Goal: Task Accomplishment & Management: Complete application form

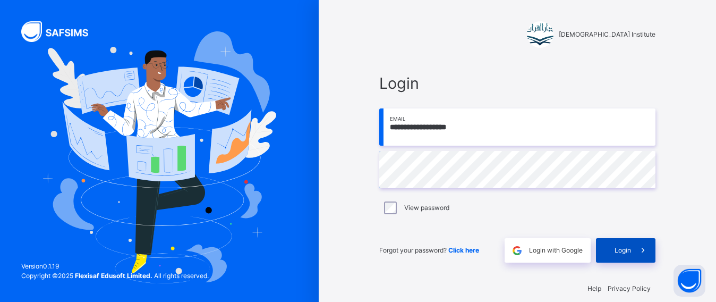
click at [650, 256] on span at bounding box center [643, 250] width 24 height 24
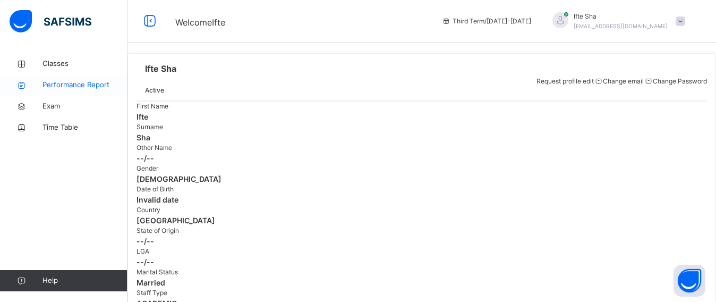
click at [107, 82] on span "Performance Report" at bounding box center [84, 85] width 85 height 11
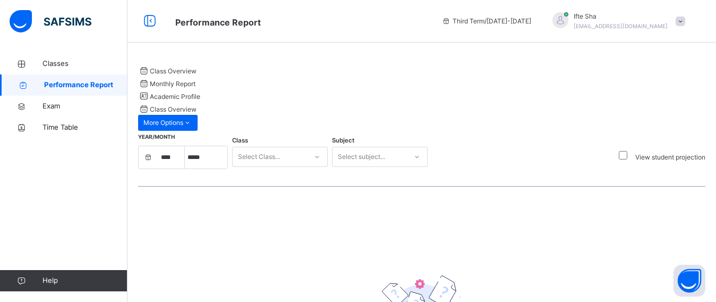
select select "****"
select select "*"
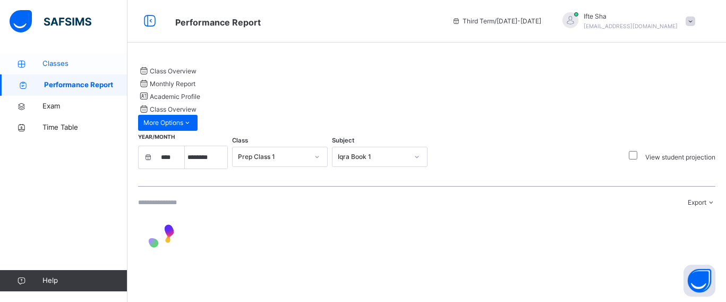
click at [29, 64] on icon at bounding box center [21, 64] width 42 height 8
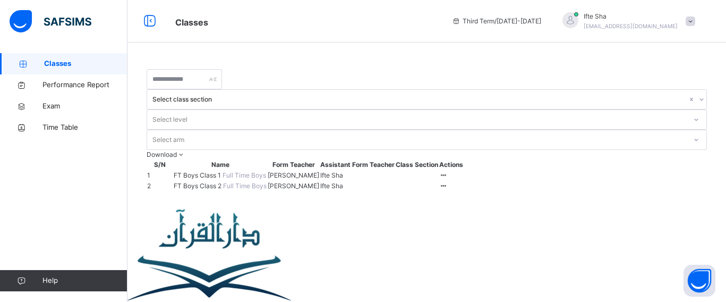
click at [210, 182] on span "FT Boys Class 2" at bounding box center [198, 186] width 49 height 8
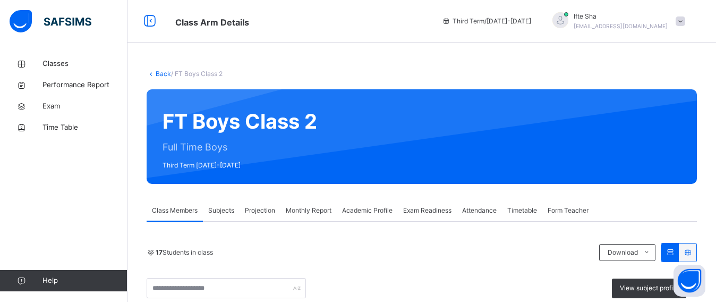
scroll to position [140, 0]
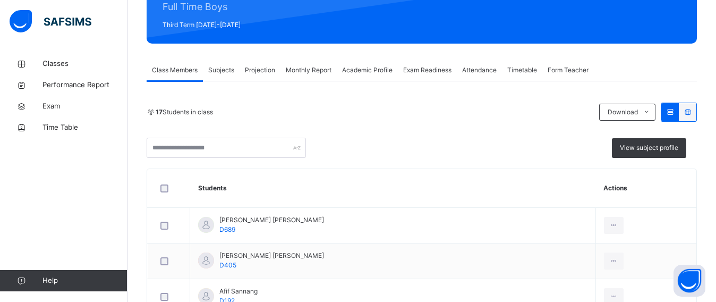
click at [251, 67] on span "Projection" at bounding box center [260, 70] width 30 height 10
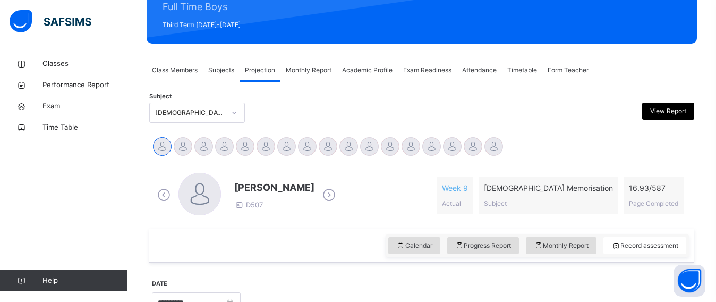
click at [222, 108] on div "[DEMOGRAPHIC_DATA] Memorisation" at bounding box center [190, 113] width 70 height 10
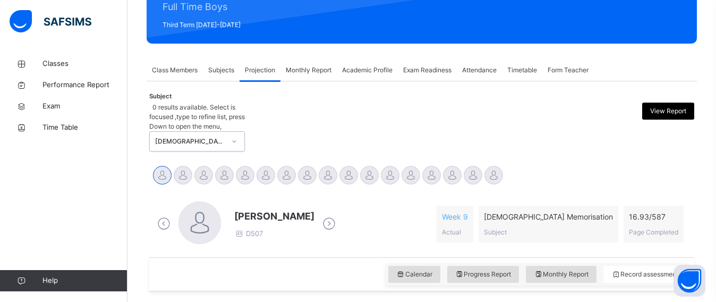
click at [217, 136] on div "[DEMOGRAPHIC_DATA] Memorisation" at bounding box center [190, 141] width 70 height 10
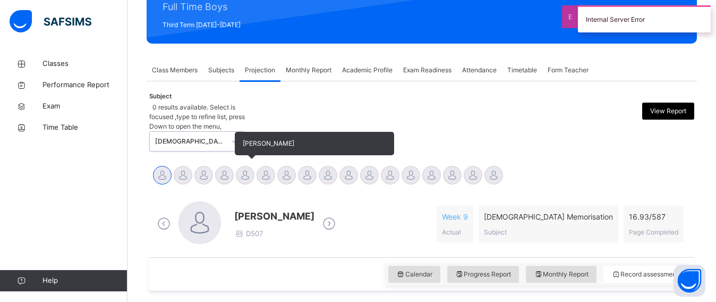
click at [247, 166] on div at bounding box center [245, 175] width 19 height 19
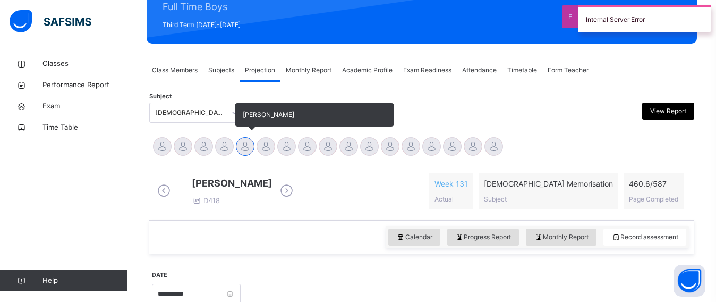
click at [247, 137] on div at bounding box center [245, 146] width 19 height 19
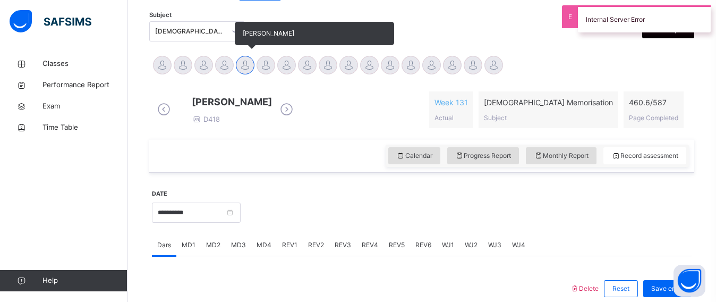
scroll to position [220, 0]
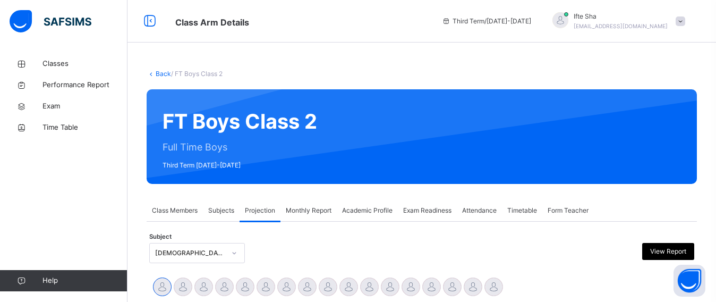
click at [240, 277] on div at bounding box center [245, 286] width 19 height 19
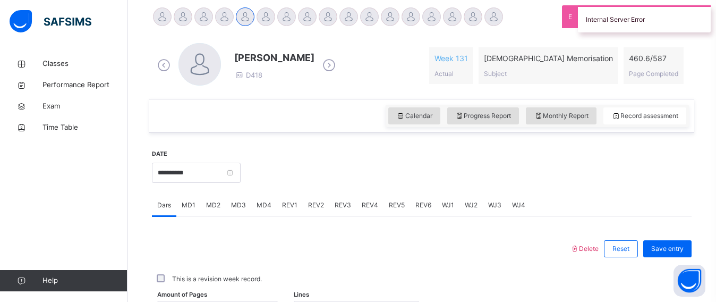
scroll to position [269, 0]
click at [258, 102] on div "Calendar Progress Report Monthly Report Record assessment" at bounding box center [421, 116] width 545 height 34
click at [220, 170] on input "**********" at bounding box center [196, 173] width 89 height 20
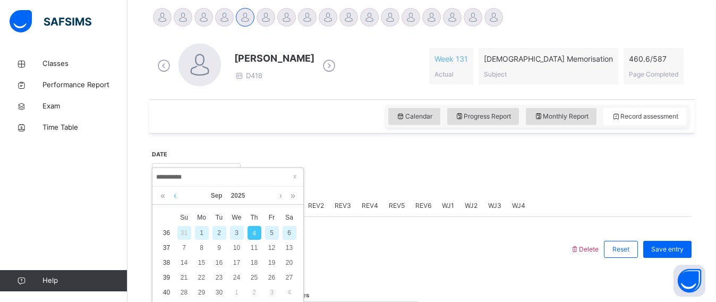
click at [178, 194] on link at bounding box center [175, 195] width 8 height 18
click at [254, 291] on div "28" at bounding box center [254, 292] width 14 height 14
type input "**********"
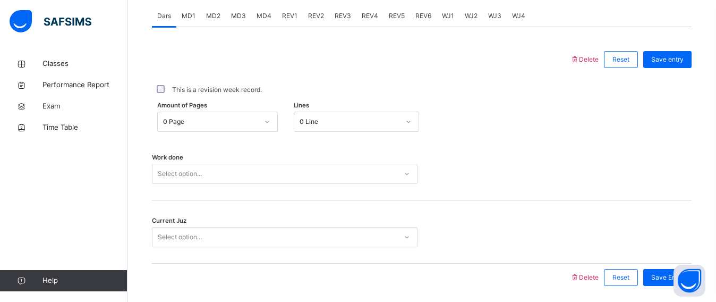
scroll to position [453, 0]
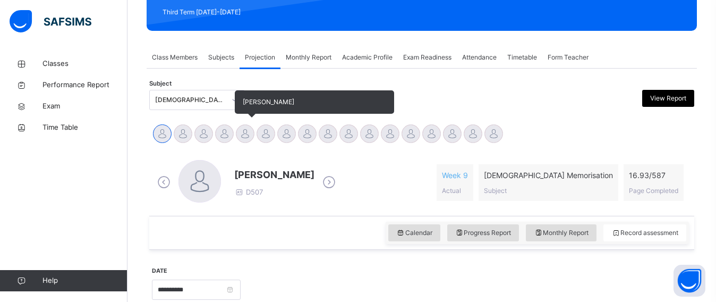
click at [246, 134] on div at bounding box center [245, 133] width 19 height 19
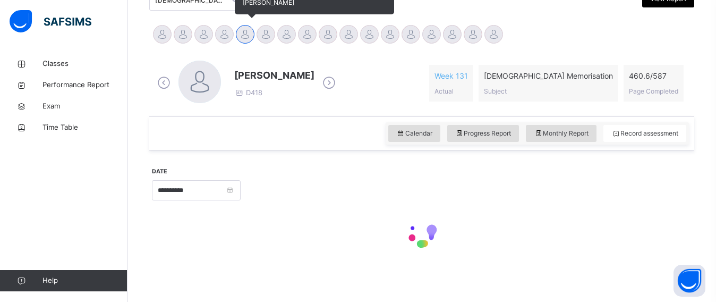
scroll to position [252, 0]
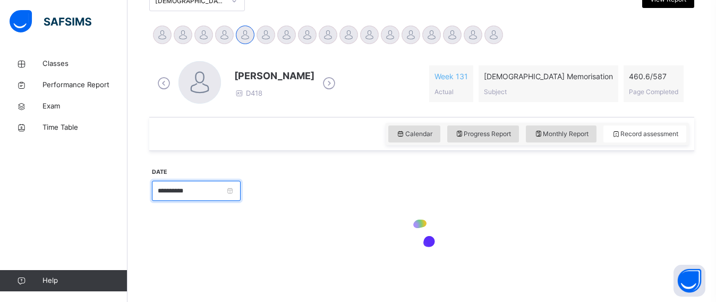
click at [179, 184] on input "**********" at bounding box center [196, 191] width 89 height 20
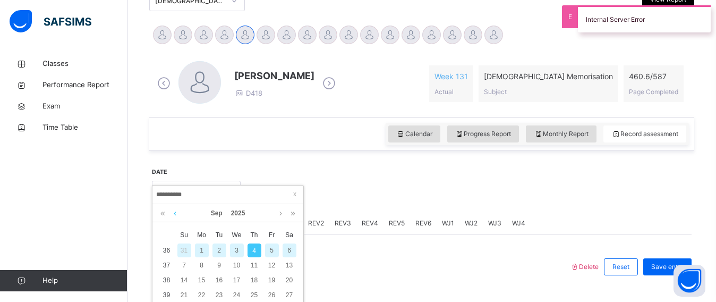
click at [174, 204] on link at bounding box center [175, 213] width 8 height 18
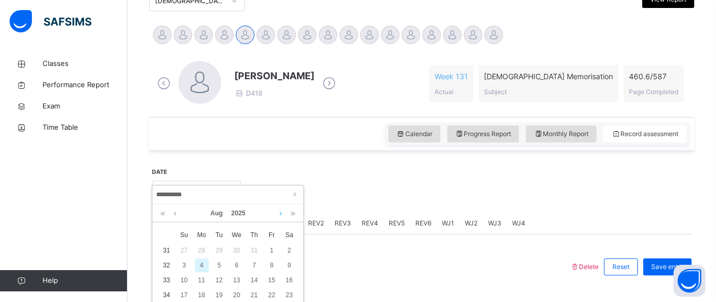
click at [281, 216] on link at bounding box center [281, 213] width 8 height 18
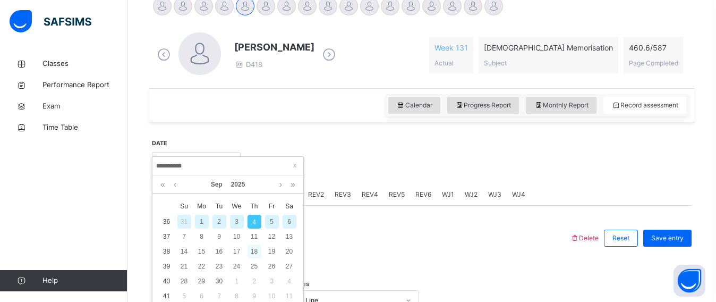
scroll to position [281, 0]
click at [216, 134] on div "**********" at bounding box center [421, 302] width 539 height 353
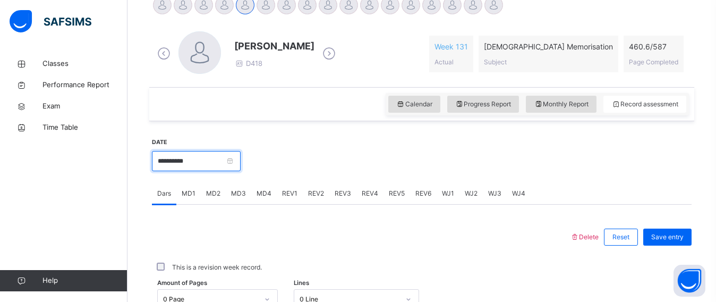
click at [199, 167] on input "**********" at bounding box center [196, 161] width 89 height 20
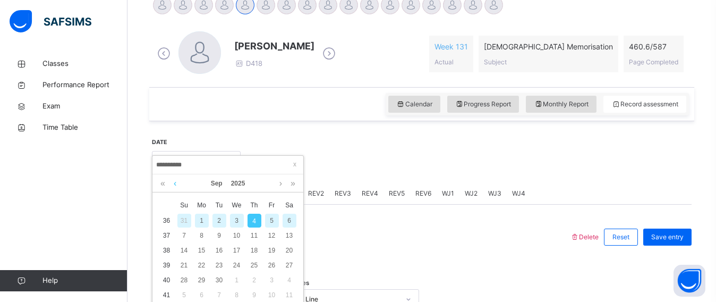
click at [173, 185] on link at bounding box center [175, 183] width 8 height 18
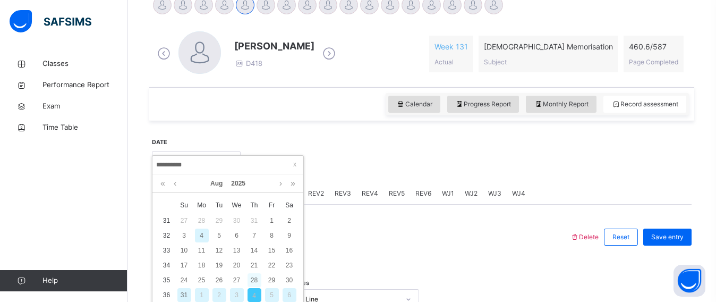
click at [255, 273] on div "28" at bounding box center [254, 280] width 14 height 14
type input "**********"
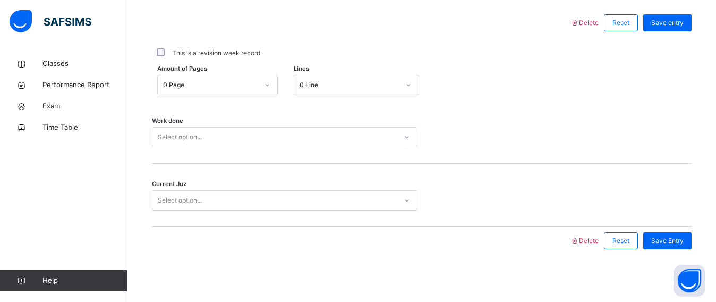
scroll to position [496, 0]
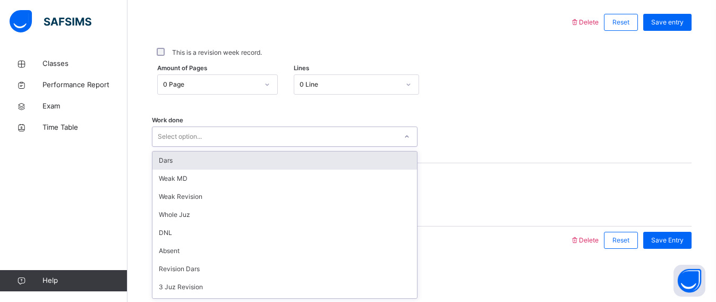
click at [210, 141] on div "Select option..." at bounding box center [274, 136] width 244 height 16
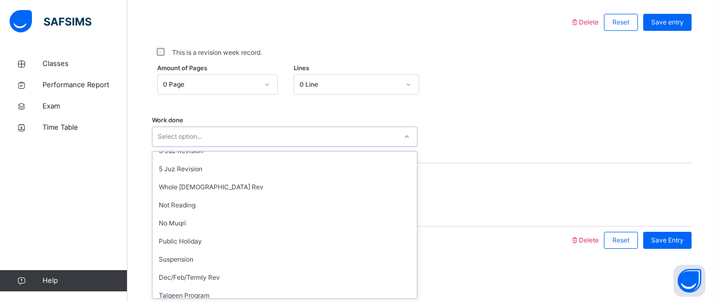
scroll to position [142, 0]
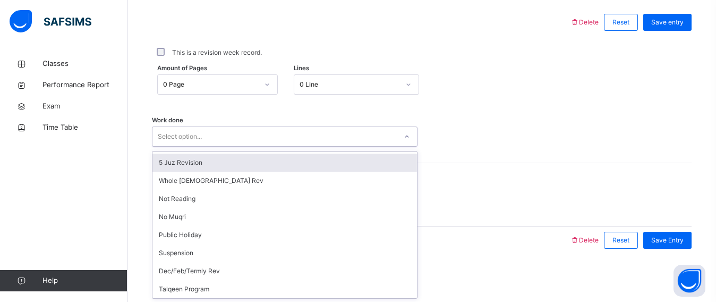
click at [175, 169] on div "5 Juz Revision" at bounding box center [284, 162] width 264 height 18
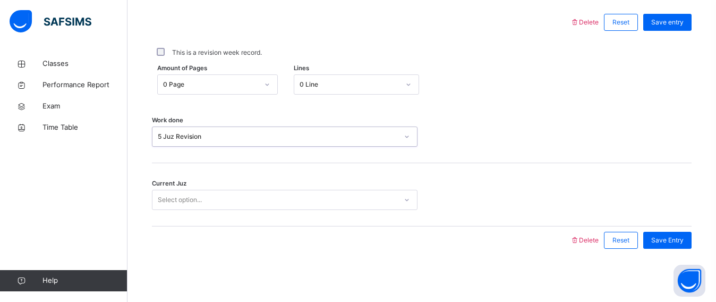
click at [184, 202] on div "Select option..." at bounding box center [180, 200] width 44 height 20
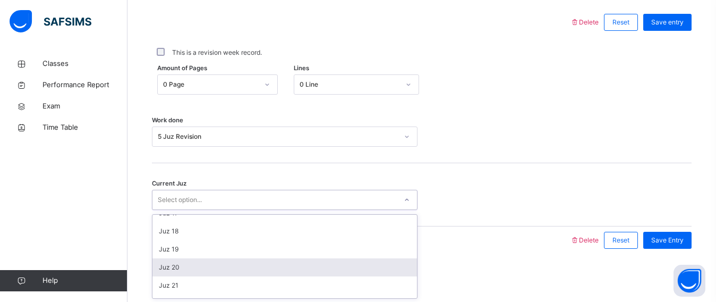
click at [189, 268] on div "Juz 20" at bounding box center [284, 267] width 264 height 18
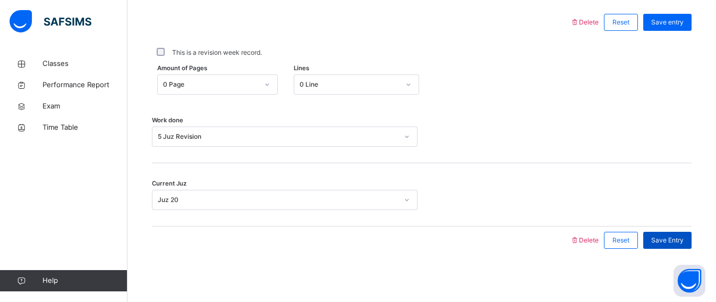
click at [680, 242] on span "Save Entry" at bounding box center [667, 240] width 32 height 10
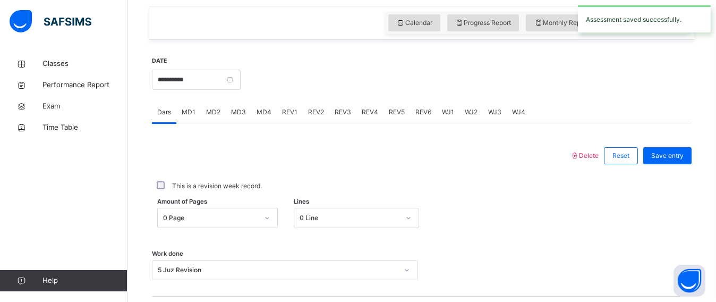
scroll to position [364, 0]
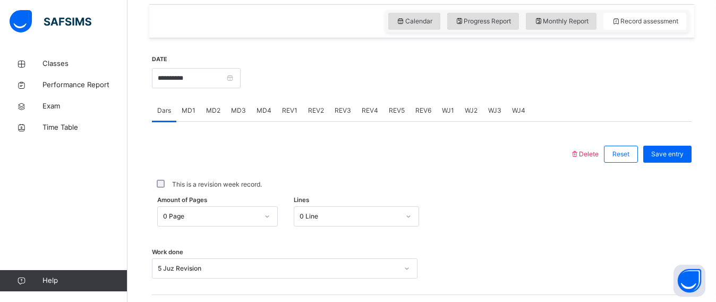
click at [282, 109] on span "REV1" at bounding box center [289, 111] width 15 height 10
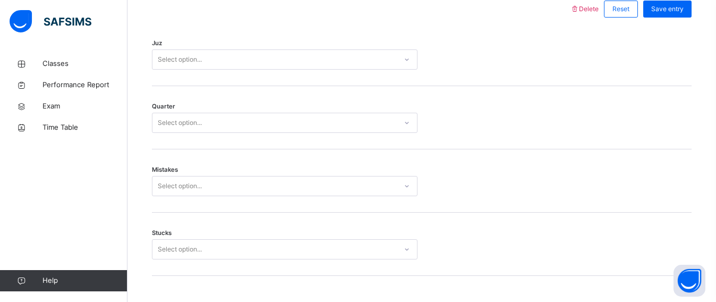
scroll to position [510, 0]
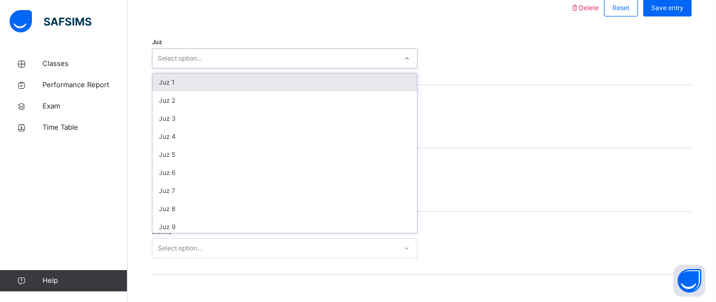
click at [198, 48] on div "Select option..." at bounding box center [284, 58] width 265 height 20
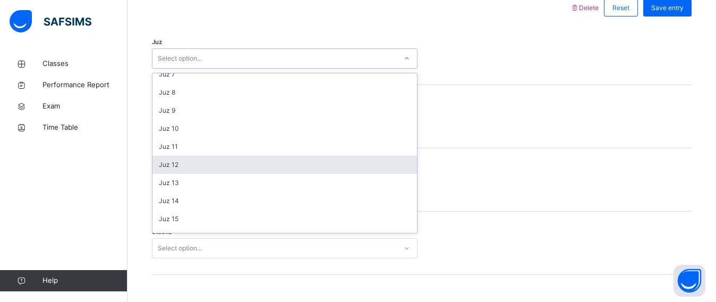
scroll to position [118, 0]
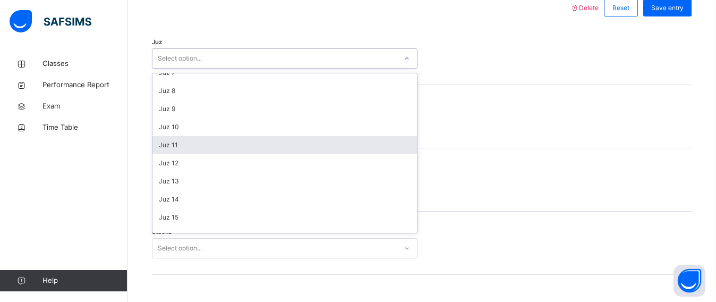
click at [170, 138] on div "Juz 11" at bounding box center [284, 145] width 264 height 18
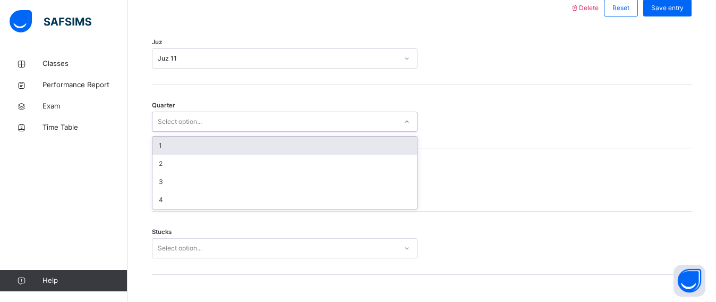
click at [170, 118] on div "Select option..." at bounding box center [180, 122] width 44 height 20
click at [175, 139] on div "1" at bounding box center [284, 145] width 264 height 18
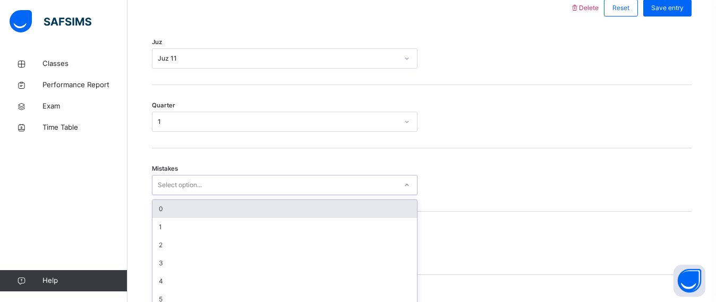
scroll to position [539, 0]
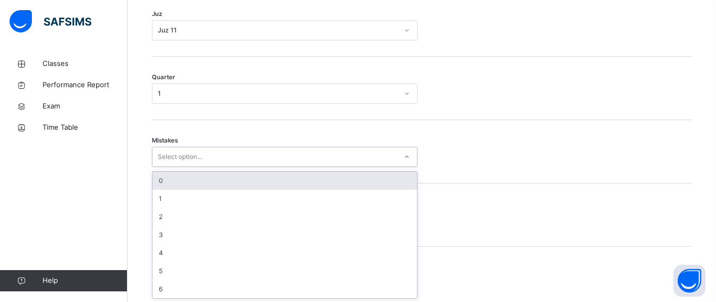
click at [186, 167] on div "option 0 focused, 1 of 7. 7 results available. Use Up and Down to choose option…" at bounding box center [284, 157] width 265 height 20
click at [177, 182] on div "0" at bounding box center [284, 179] width 264 height 18
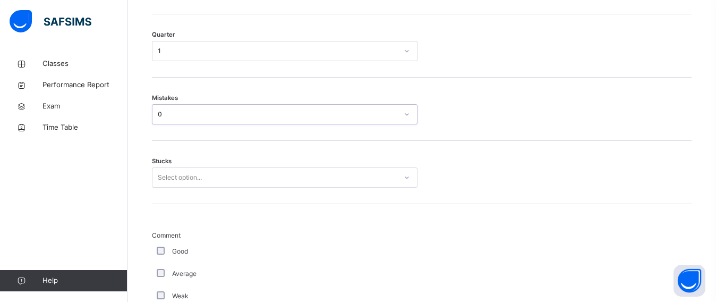
click at [178, 187] on div "Select option..." at bounding box center [284, 177] width 265 height 20
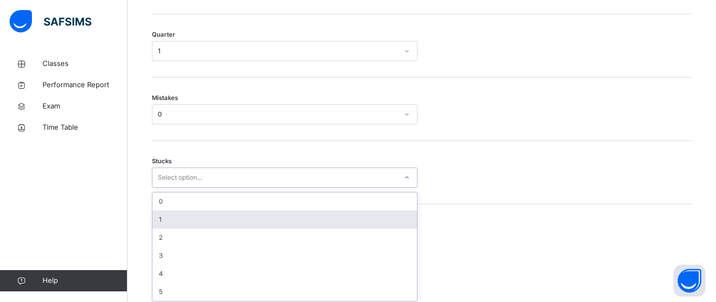
scroll to position [585, 0]
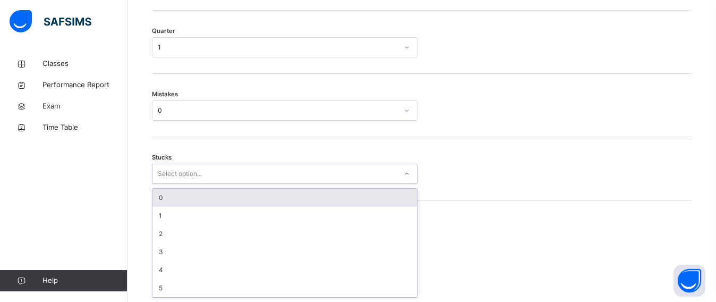
click at [156, 194] on div "0" at bounding box center [284, 197] width 264 height 18
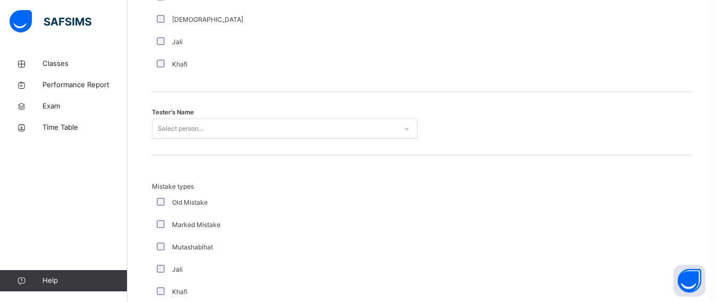
scroll to position [1037, 0]
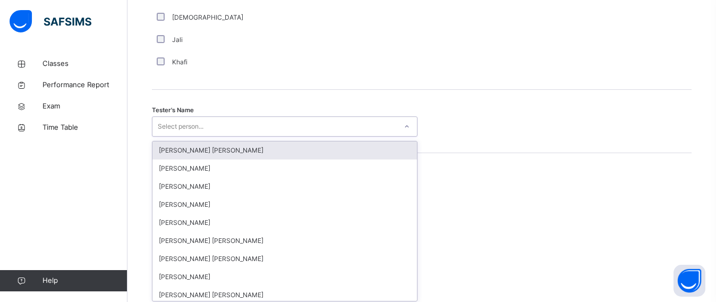
click at [217, 128] on div "Select person..." at bounding box center [274, 126] width 244 height 16
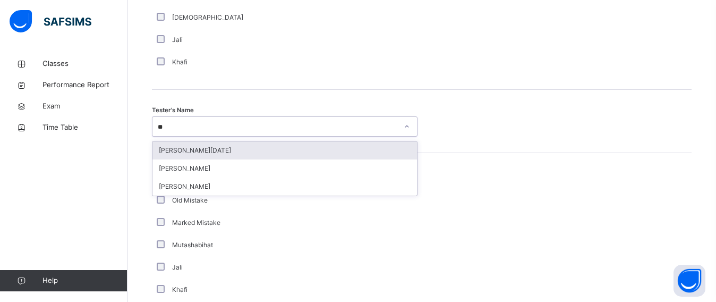
type input "***"
click at [214, 148] on div "Yousef Jabari" at bounding box center [284, 150] width 264 height 18
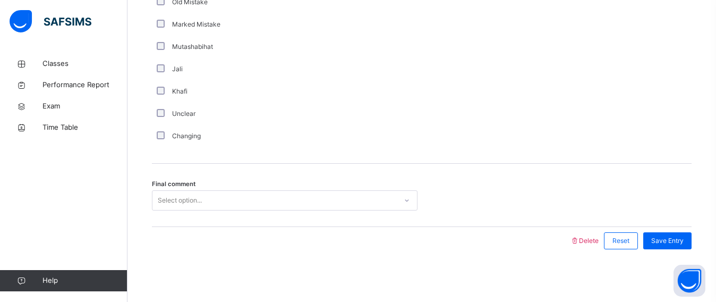
scroll to position [1236, 0]
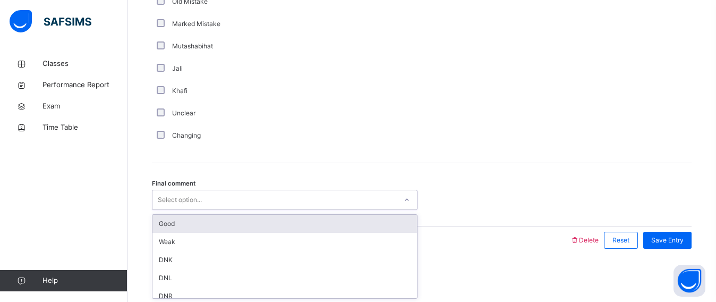
click at [187, 198] on div "Select option..." at bounding box center [180, 200] width 44 height 20
click at [186, 226] on div "Good" at bounding box center [284, 224] width 264 height 18
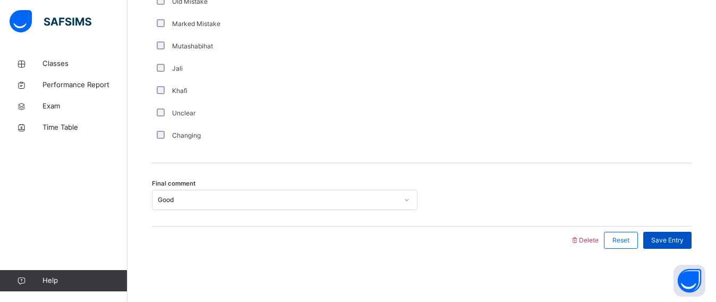
click at [689, 245] on div "Save Entry" at bounding box center [667, 239] width 48 height 17
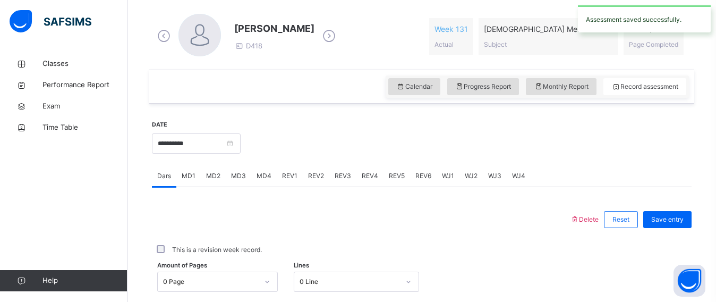
scroll to position [299, 0]
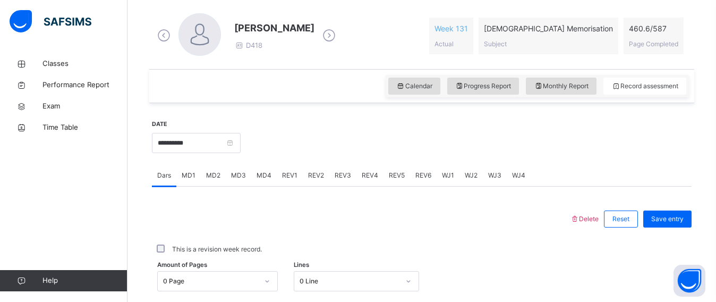
click at [319, 169] on div "REV2" at bounding box center [316, 175] width 27 height 21
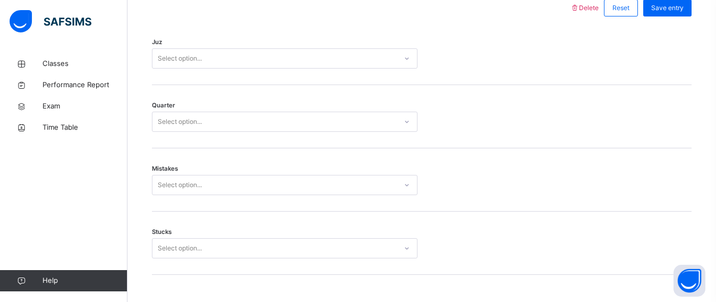
scroll to position [522, 0]
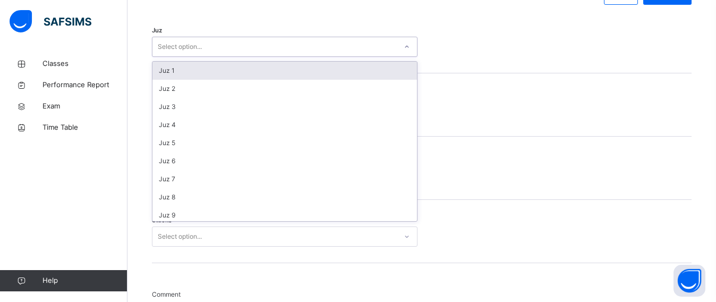
click at [195, 50] on div "Select option..." at bounding box center [180, 47] width 44 height 20
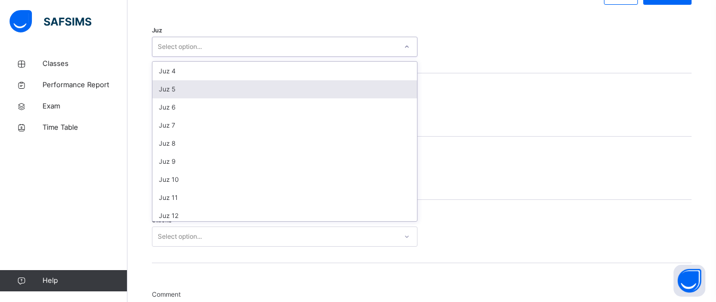
scroll to position [57, 0]
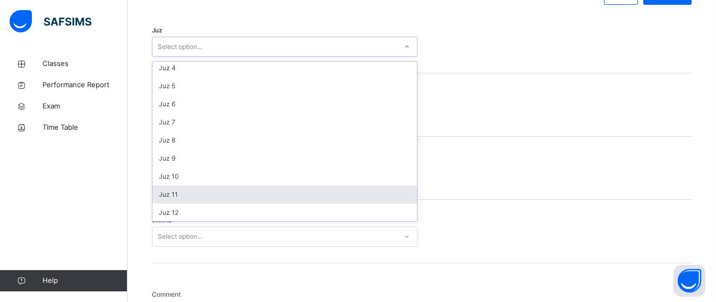
click at [190, 185] on div "Juz 11" at bounding box center [284, 194] width 264 height 18
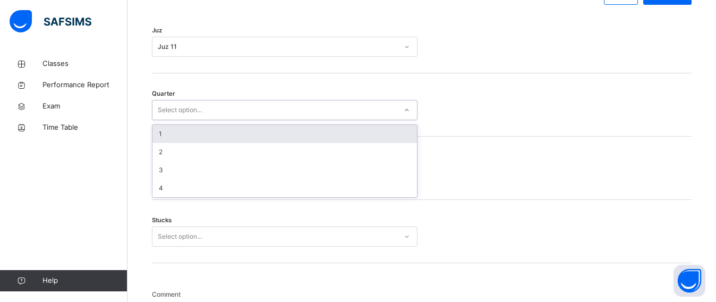
click at [173, 114] on div "Select option..." at bounding box center [180, 110] width 44 height 20
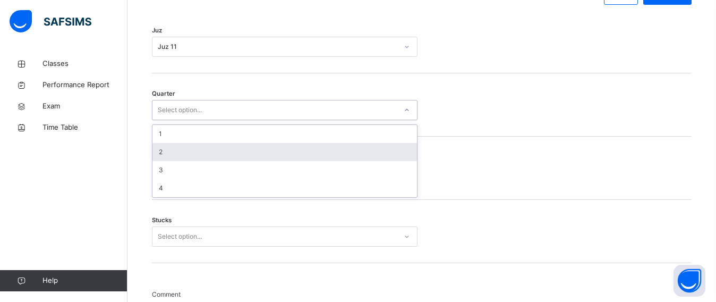
click at [173, 151] on div "2" at bounding box center [284, 152] width 264 height 18
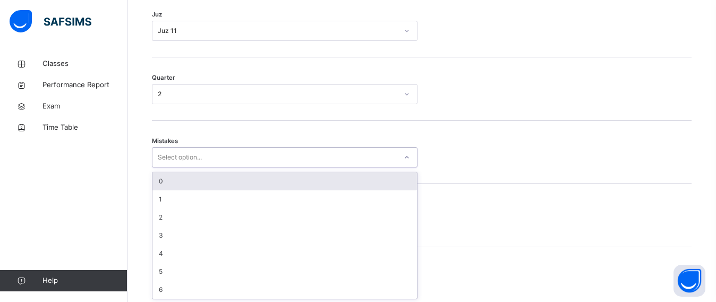
click at [187, 167] on div "option 0 focused, 1 of 7. 7 results available. Use Up and Down to choose option…" at bounding box center [284, 157] width 265 height 20
click at [185, 179] on div "0" at bounding box center [284, 179] width 264 height 18
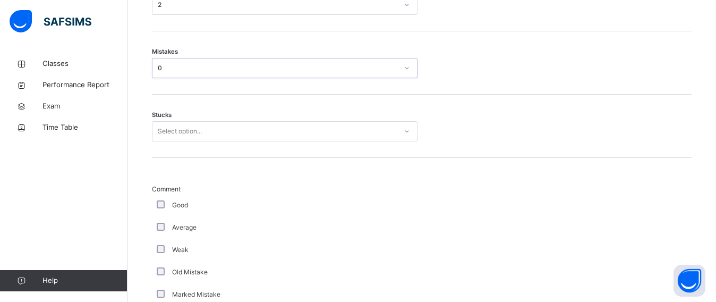
scroll to position [620, 0]
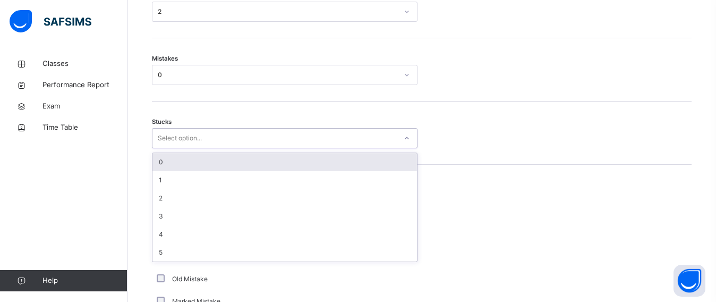
click at [165, 131] on div "Select option..." at bounding box center [180, 138] width 44 height 20
click at [167, 164] on div "0" at bounding box center [284, 162] width 264 height 18
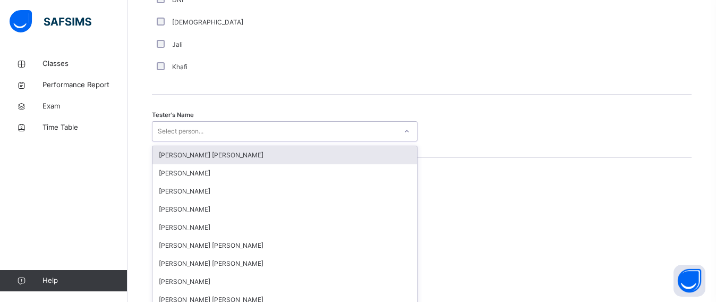
scroll to position [1041, 0]
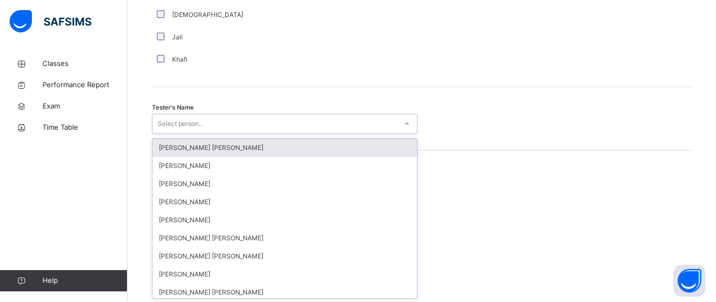
click at [193, 127] on div "Select person..." at bounding box center [181, 124] width 46 height 20
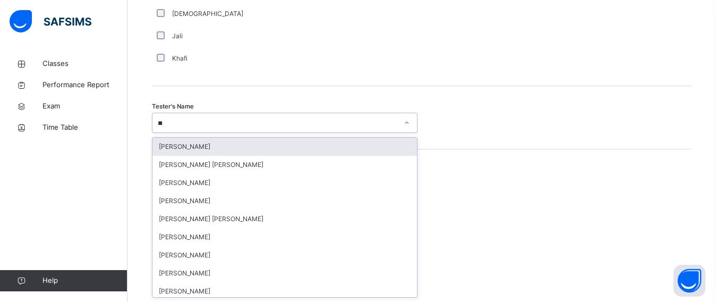
type input "***"
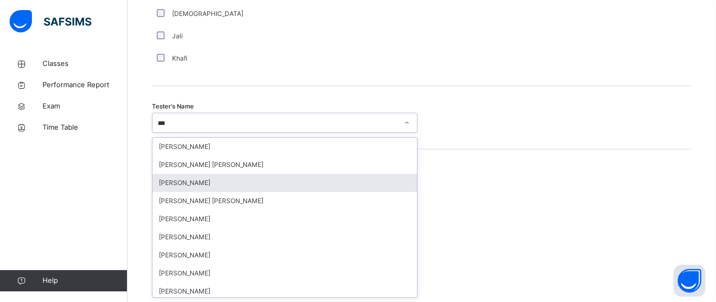
click at [203, 182] on div "[PERSON_NAME]" at bounding box center [284, 183] width 264 height 18
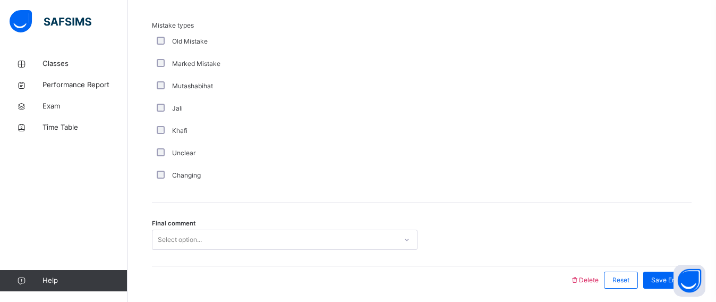
scroll to position [1236, 0]
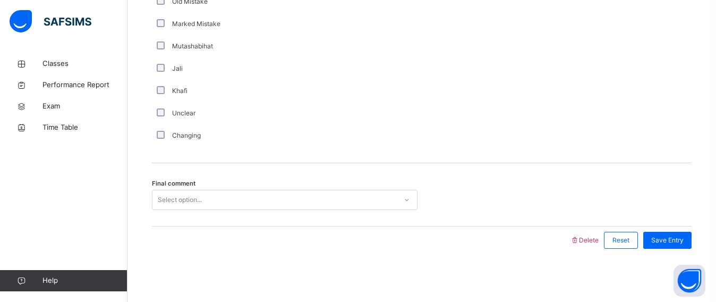
click at [184, 210] on div "Select option..." at bounding box center [284, 200] width 265 height 20
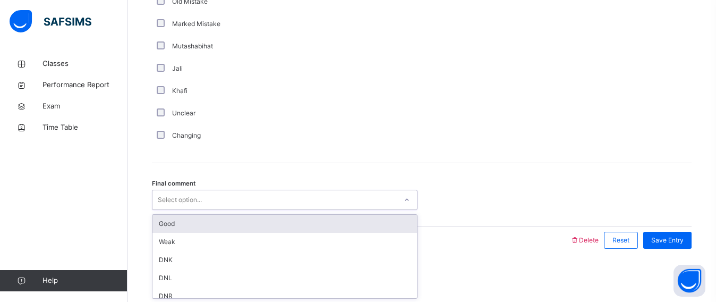
click at [188, 226] on div "Good" at bounding box center [284, 224] width 264 height 18
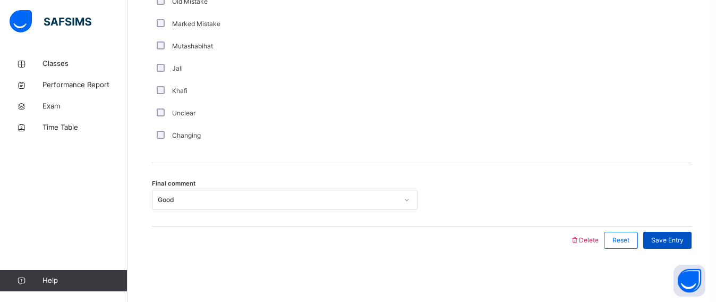
click at [674, 240] on span "Save Entry" at bounding box center [667, 240] width 32 height 10
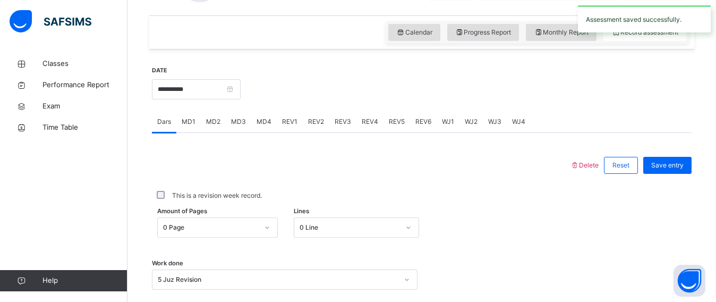
scroll to position [356, 0]
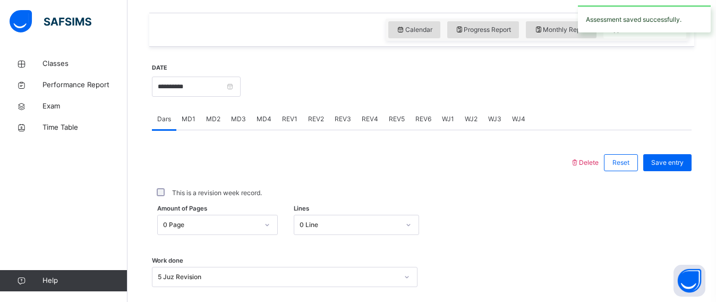
click at [344, 122] on span "REV3" at bounding box center [343, 119] width 16 height 10
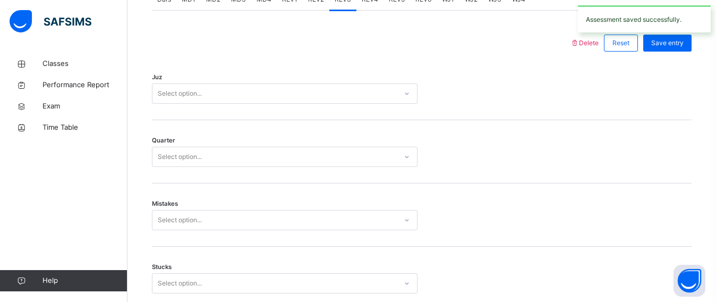
scroll to position [504, 0]
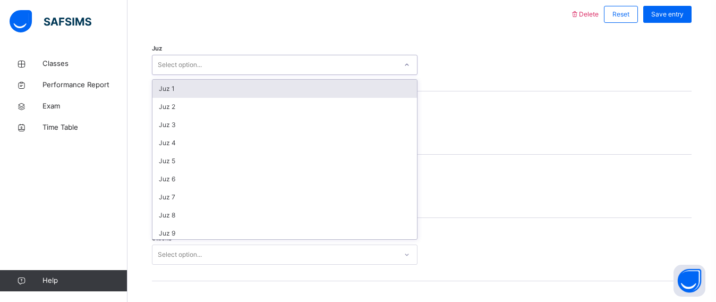
click at [238, 58] on div "Select option..." at bounding box center [274, 65] width 244 height 16
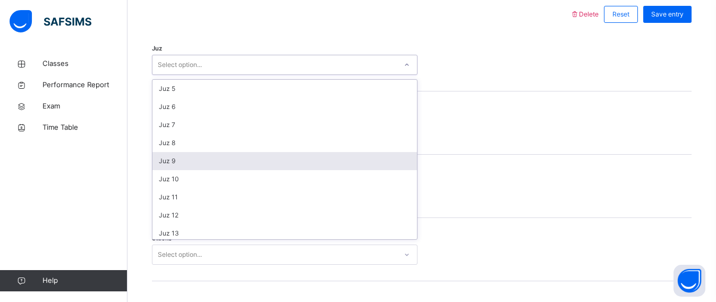
scroll to position [79, 0]
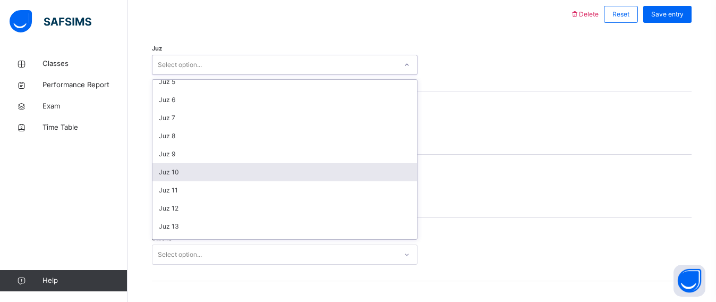
click at [175, 180] on div "Juz 10" at bounding box center [284, 172] width 264 height 18
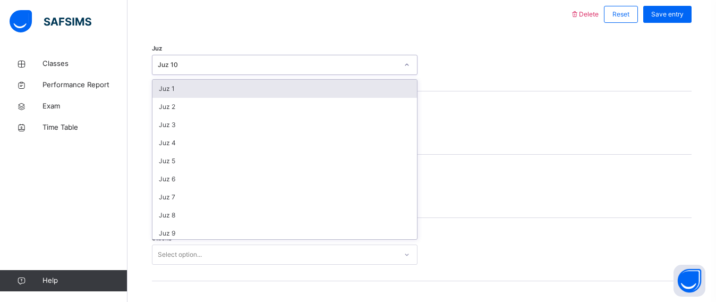
click at [175, 72] on div "Juz 10" at bounding box center [274, 65] width 244 height 16
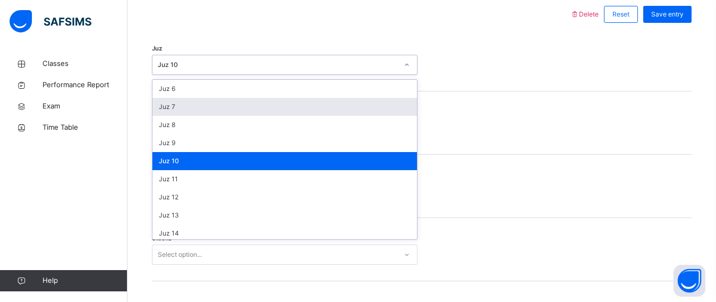
scroll to position [90, 0]
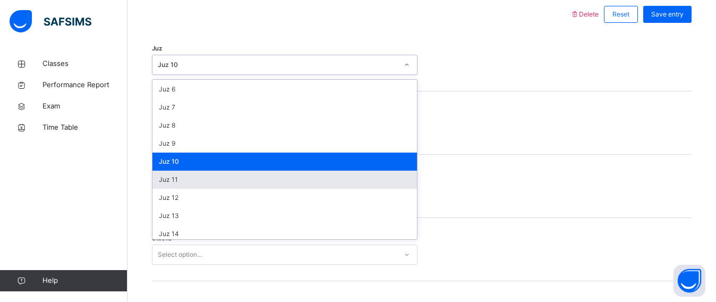
click at [168, 179] on div "Juz 11" at bounding box center [284, 179] width 264 height 18
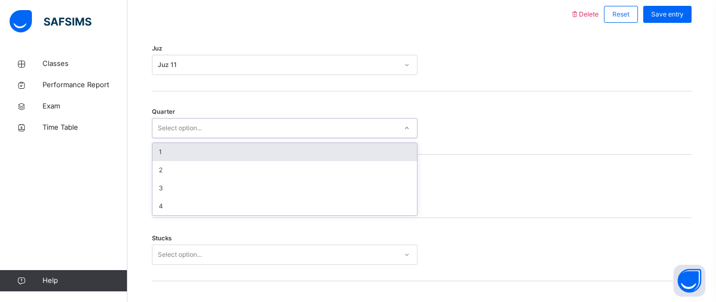
click at [168, 128] on div "Select option..." at bounding box center [180, 128] width 44 height 20
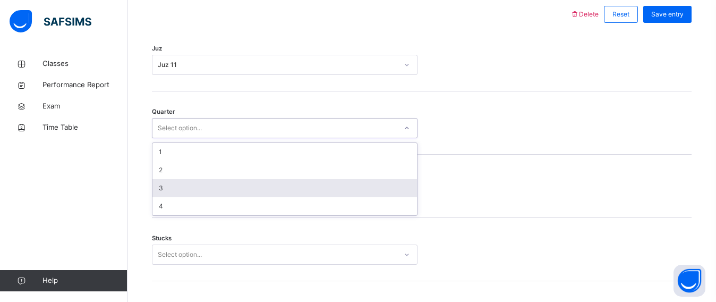
click at [175, 181] on div "3" at bounding box center [284, 188] width 264 height 18
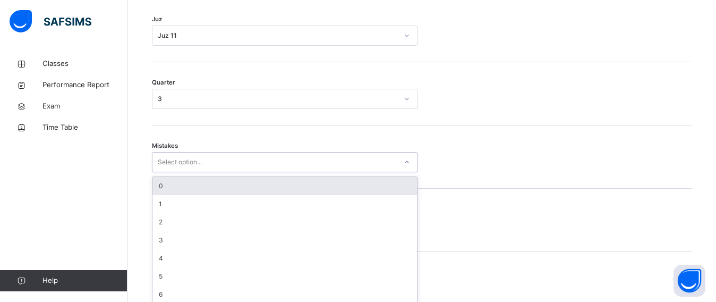
click at [175, 172] on div "option 0 focused, 1 of 7. 7 results available. Use Up and Down to choose option…" at bounding box center [284, 162] width 265 height 20
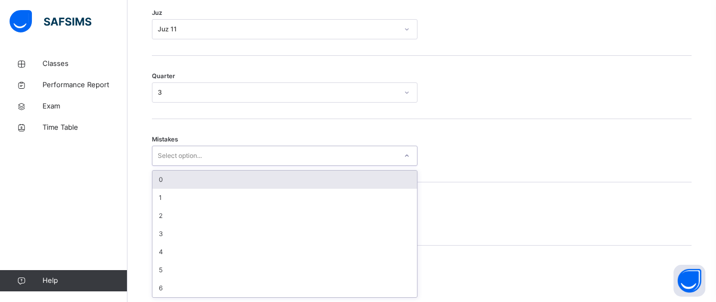
click at [188, 182] on div "0" at bounding box center [284, 179] width 264 height 18
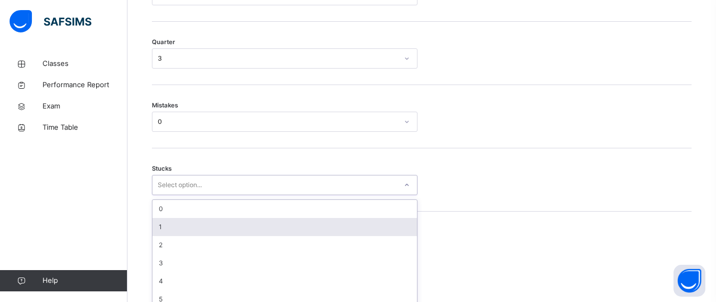
click at [168, 195] on div "option 1 focused, 2 of 6. 6 results available. Use Up and Down to choose option…" at bounding box center [284, 185] width 265 height 20
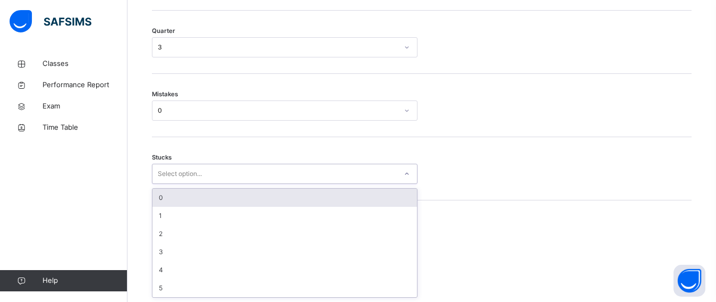
click at [161, 203] on div "0" at bounding box center [284, 197] width 264 height 18
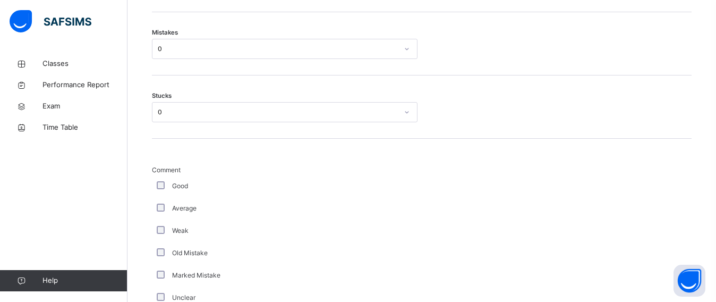
scroll to position [1236, 0]
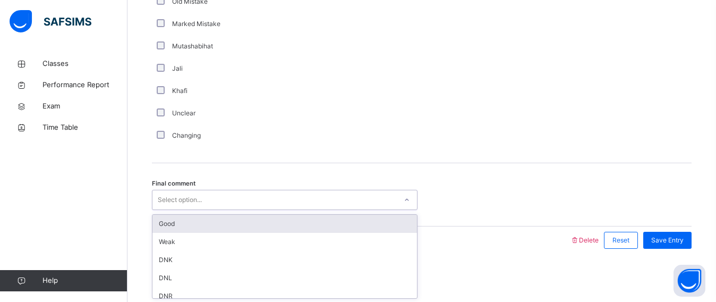
click at [181, 207] on div "Select option..." at bounding box center [180, 200] width 44 height 20
click at [185, 224] on div "Good" at bounding box center [284, 224] width 264 height 18
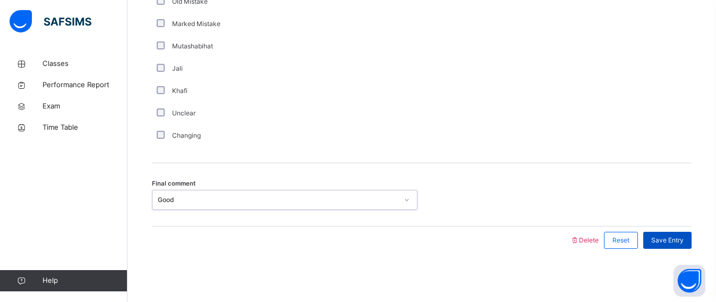
click at [691, 247] on div "Save Entry" at bounding box center [667, 239] width 48 height 17
click at [675, 231] on div "Save Entry" at bounding box center [667, 239] width 48 height 17
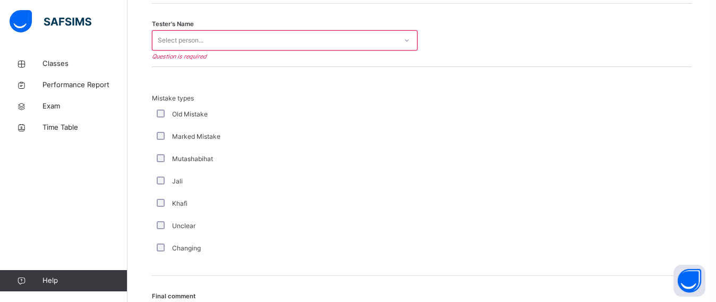
scroll to position [1092, 0]
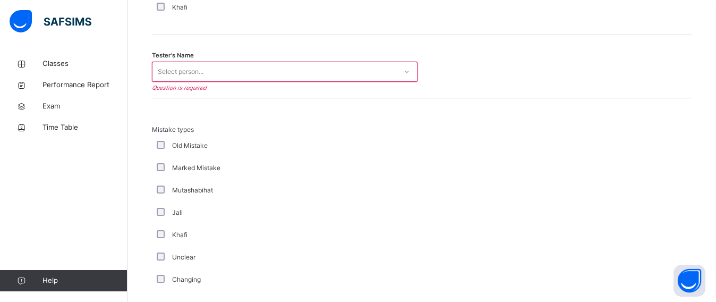
click at [328, 65] on div "Select person..." at bounding box center [274, 72] width 244 height 16
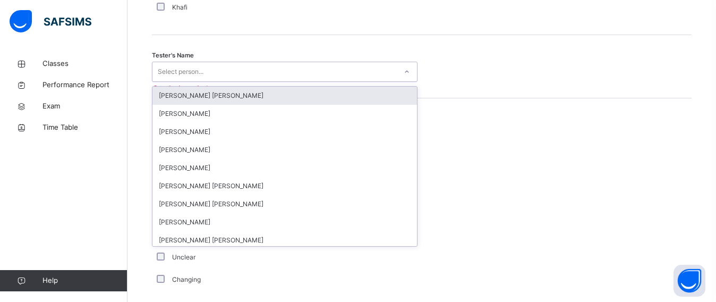
click at [328, 65] on div "Select person..." at bounding box center [274, 72] width 244 height 16
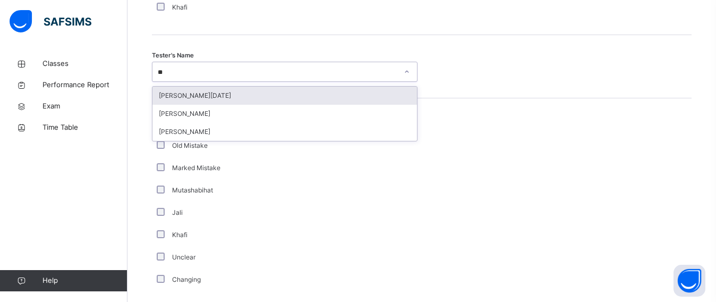
type input "***"
click at [312, 89] on div "Yousef Jabari" at bounding box center [284, 96] width 264 height 18
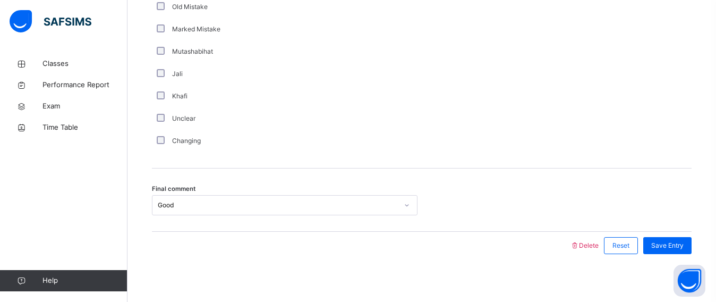
scroll to position [1236, 0]
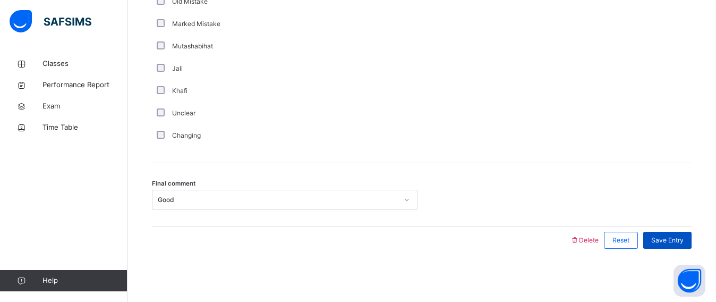
click at [682, 247] on div "Save Entry" at bounding box center [667, 239] width 48 height 17
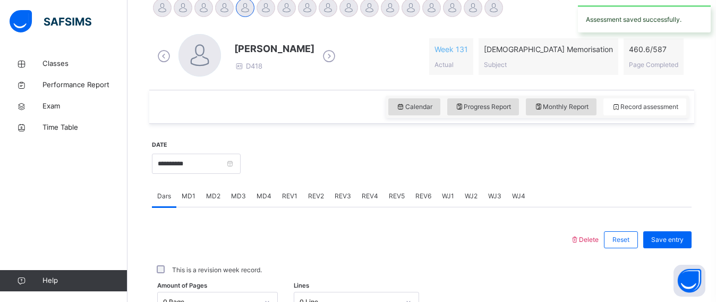
scroll to position [310, 0]
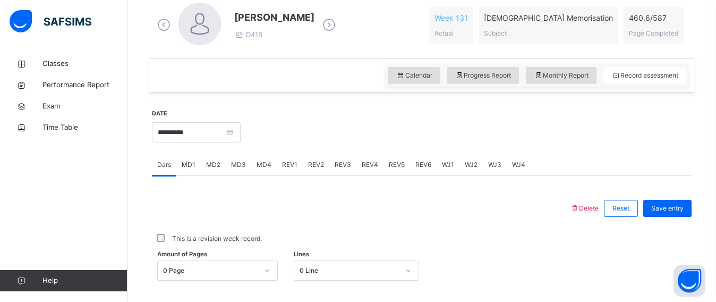
click at [362, 166] on span "REV4" at bounding box center [370, 165] width 16 height 10
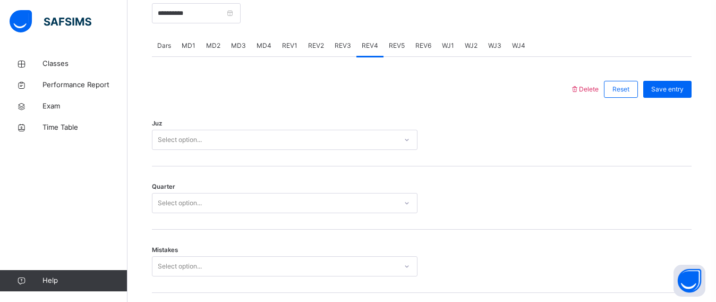
click at [161, 150] on div "Select option..." at bounding box center [284, 140] width 265 height 20
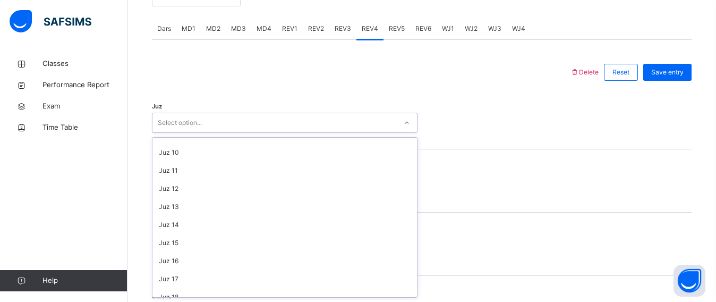
scroll to position [156, 0]
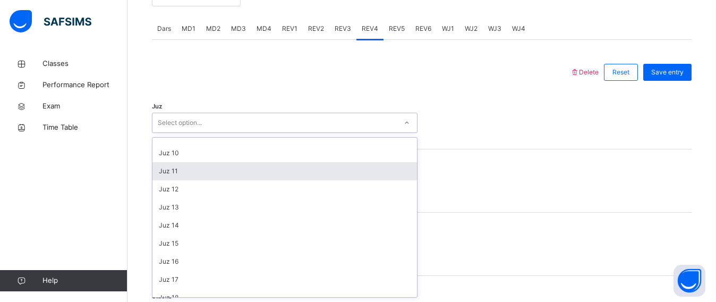
click at [175, 174] on div "Juz 11" at bounding box center [284, 171] width 264 height 18
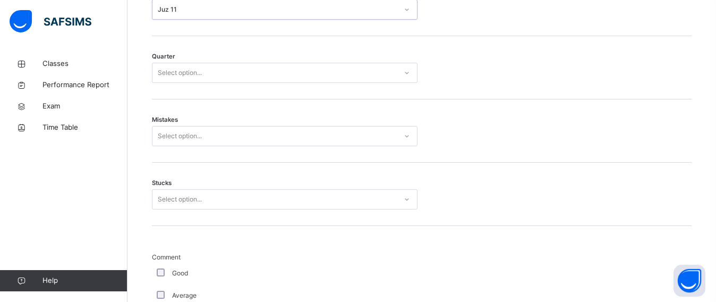
scroll to position [574, 0]
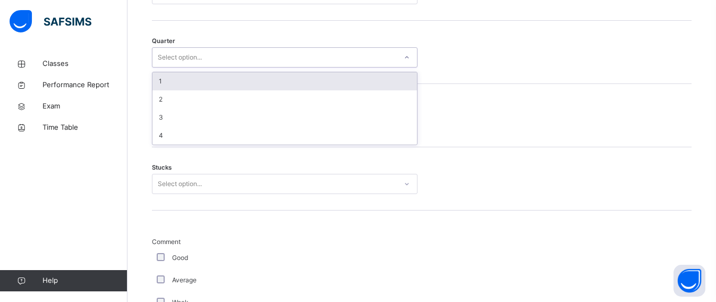
click at [183, 48] on div "Select option..." at bounding box center [284, 57] width 265 height 20
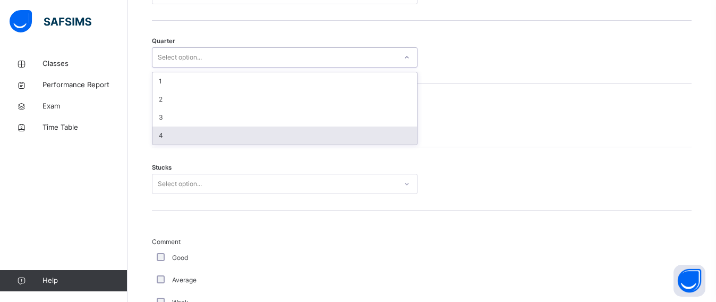
click at [175, 131] on div "4" at bounding box center [284, 135] width 264 height 18
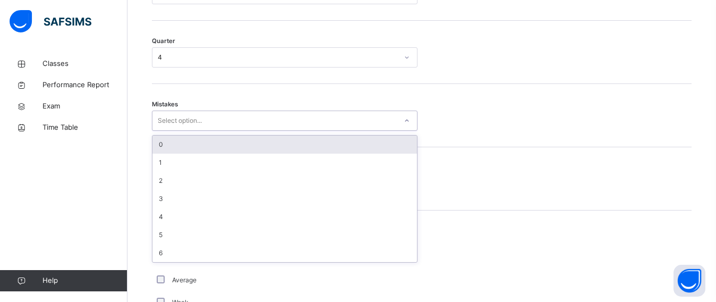
click at [166, 114] on div "Select option..." at bounding box center [180, 120] width 44 height 20
click at [160, 152] on div "0" at bounding box center [284, 144] width 264 height 18
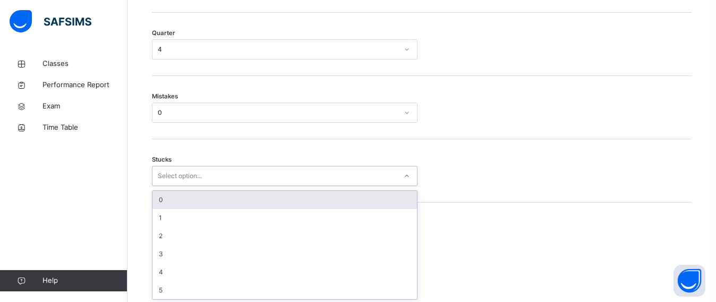
scroll to position [585, 0]
click at [177, 184] on div "option 0 focused, 1 of 6. 6 results available. Use Up and Down to choose option…" at bounding box center [284, 174] width 265 height 20
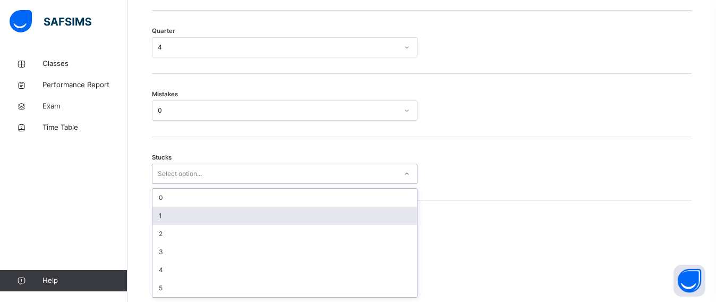
click at [153, 217] on div "1" at bounding box center [284, 216] width 264 height 18
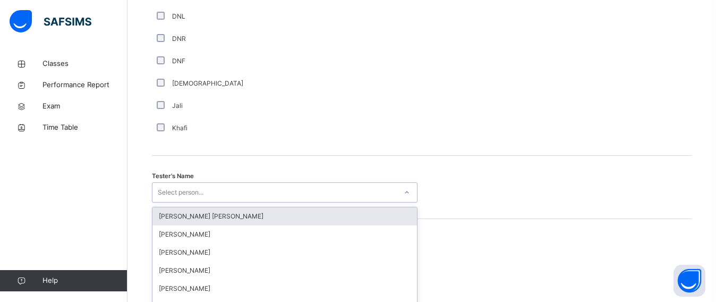
scroll to position [1041, 0]
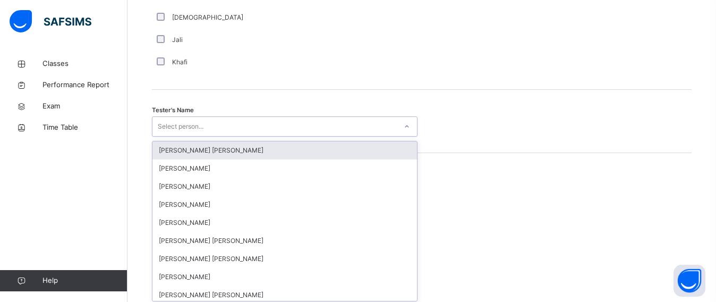
click at [189, 136] on div "option Ryan Punit Purshotam focused, 1 of 90. 90 results available. Use Up and …" at bounding box center [284, 126] width 265 height 20
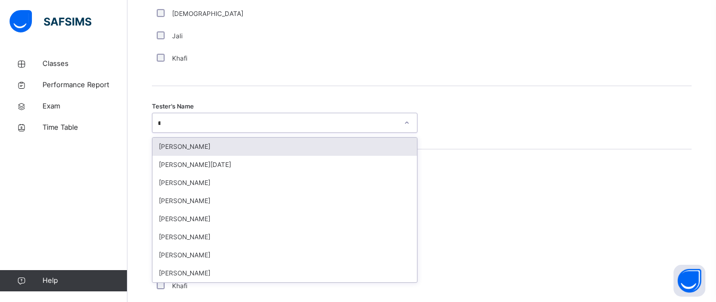
type input "**"
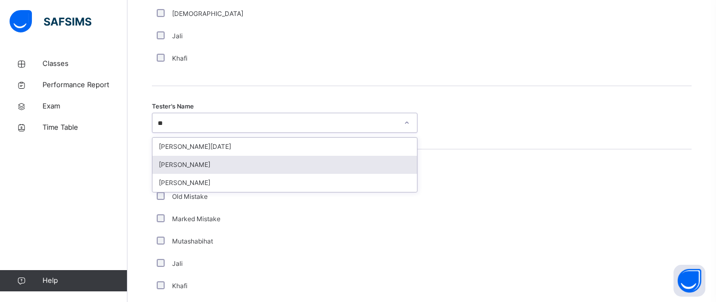
click at [179, 163] on div "Yousef Jabari" at bounding box center [284, 165] width 264 height 18
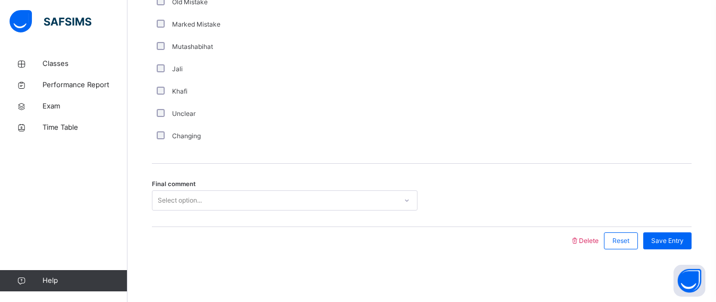
scroll to position [1236, 0]
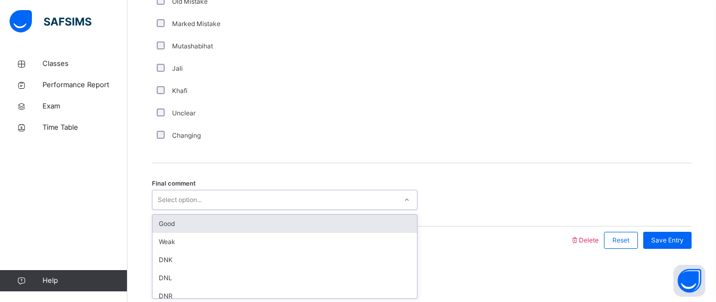
click at [189, 204] on div "Select option..." at bounding box center [180, 200] width 44 height 20
click at [190, 221] on div "Good" at bounding box center [284, 224] width 264 height 18
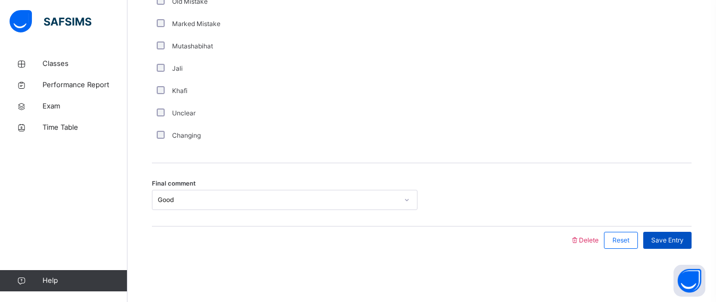
click at [664, 245] on div "Save Entry" at bounding box center [667, 239] width 48 height 17
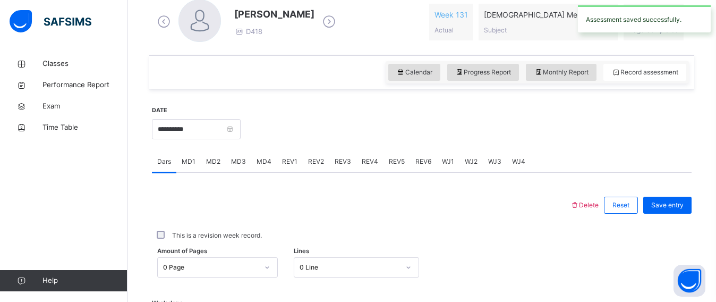
scroll to position [343, 0]
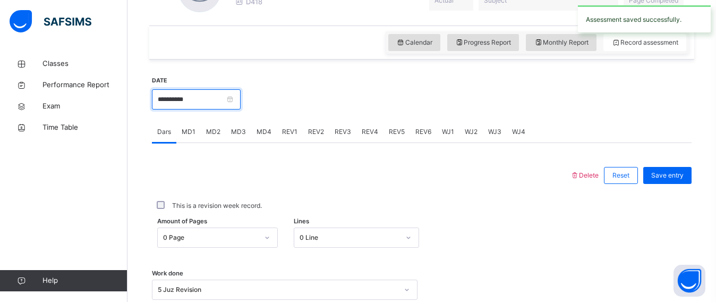
click at [176, 89] on input "**********" at bounding box center [196, 99] width 89 height 20
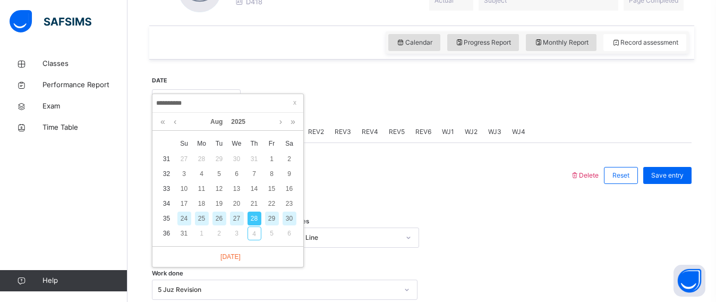
click at [268, 217] on div "29" at bounding box center [272, 218] width 14 height 14
type input "**********"
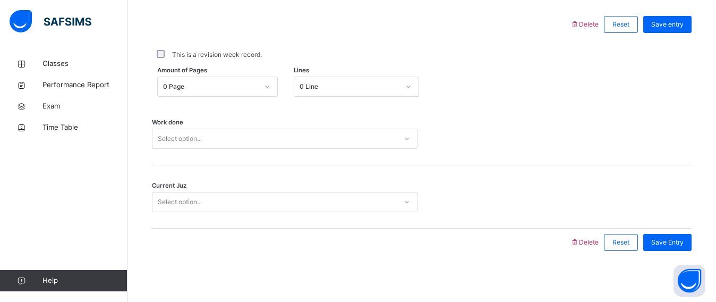
scroll to position [496, 0]
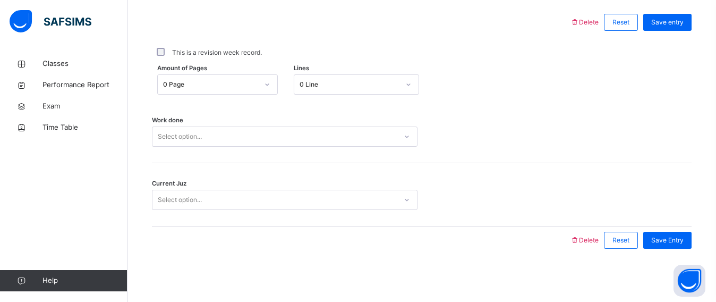
click at [196, 147] on div "Work done Select option..." at bounding box center [421, 131] width 539 height 63
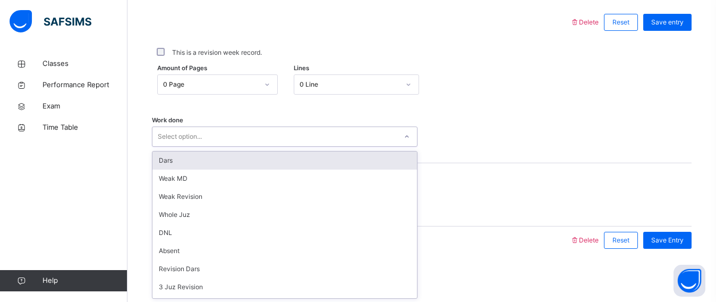
click at [188, 134] on div "Select option..." at bounding box center [180, 136] width 44 height 20
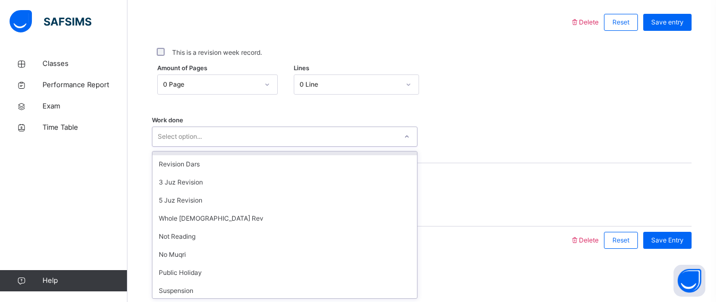
scroll to position [106, 0]
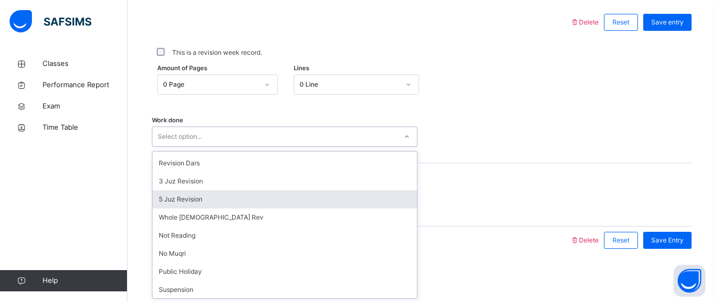
click at [178, 201] on div "5 Juz Revision" at bounding box center [284, 199] width 264 height 18
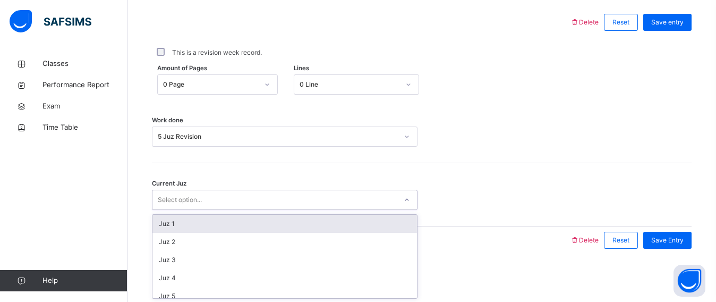
click at [186, 203] on div "Select option..." at bounding box center [180, 200] width 44 height 20
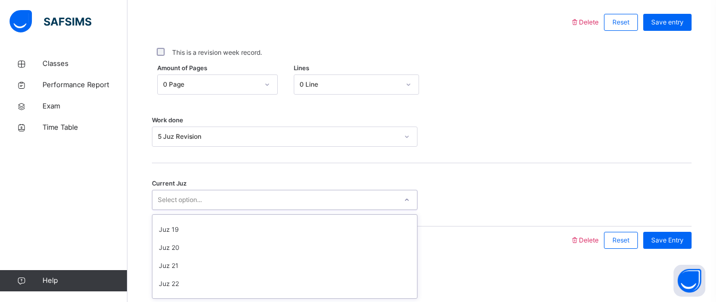
scroll to position [318, 0]
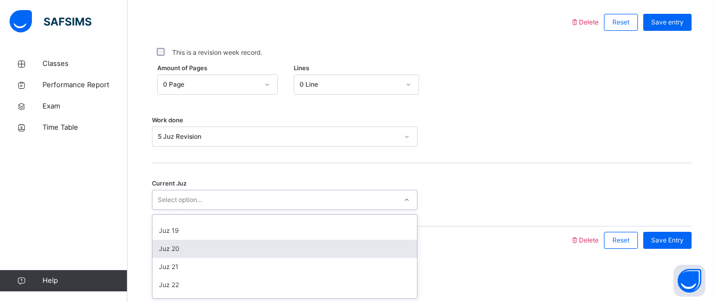
click at [175, 243] on div "Juz 20" at bounding box center [284, 248] width 264 height 18
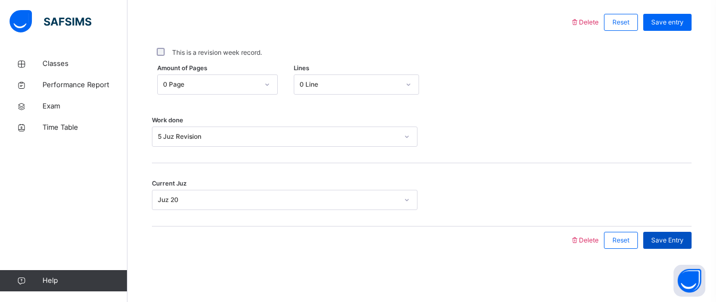
click at [691, 243] on div "Save Entry" at bounding box center [667, 239] width 48 height 17
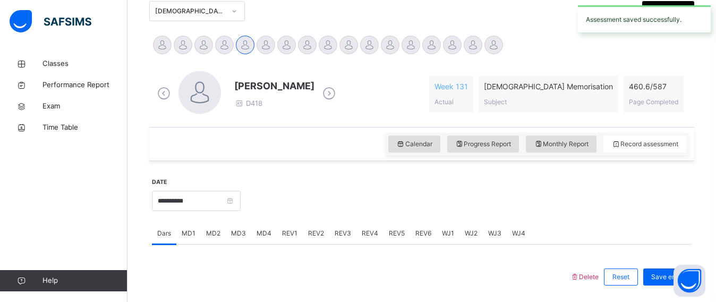
scroll to position [317, 0]
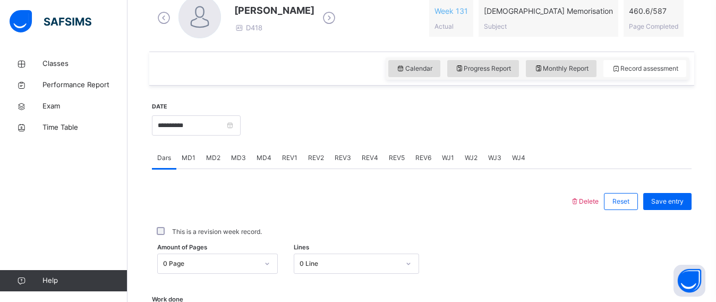
click at [284, 165] on div "REV1" at bounding box center [290, 157] width 26 height 21
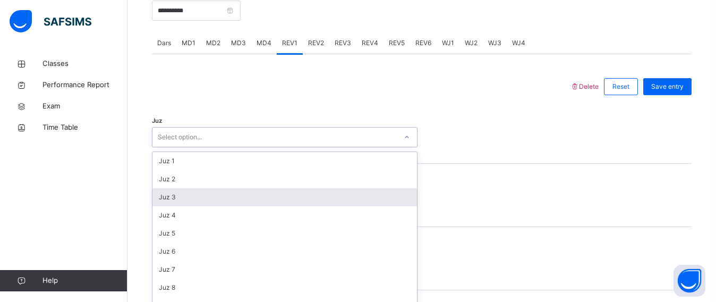
click at [186, 147] on div "option Juz 3 focused, 3 of 30. 30 results available. Use Up and Down to choose …" at bounding box center [284, 137] width 265 height 20
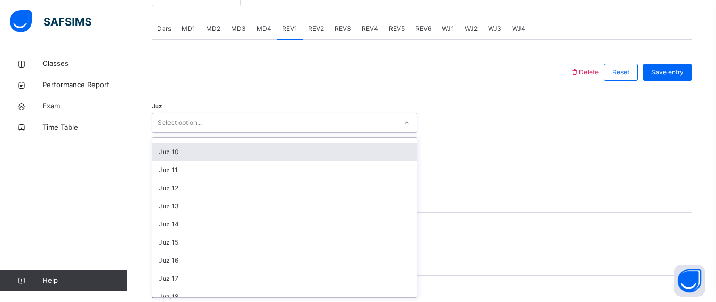
scroll to position [155, 0]
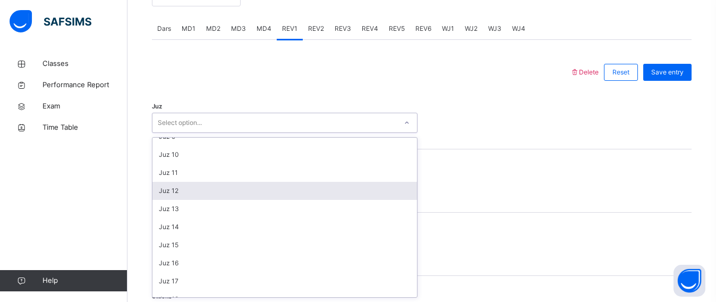
click at [161, 188] on div "Juz 12" at bounding box center [284, 191] width 264 height 18
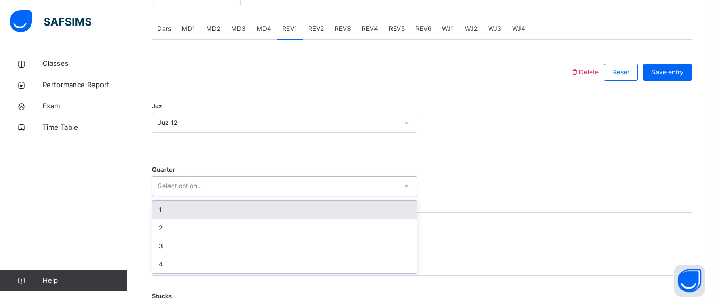
click at [179, 190] on div "Select option..." at bounding box center [180, 186] width 44 height 20
click at [179, 204] on div "1" at bounding box center [284, 210] width 264 height 18
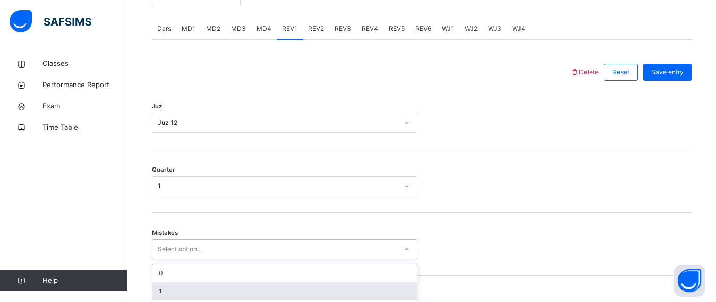
scroll to position [539, 0]
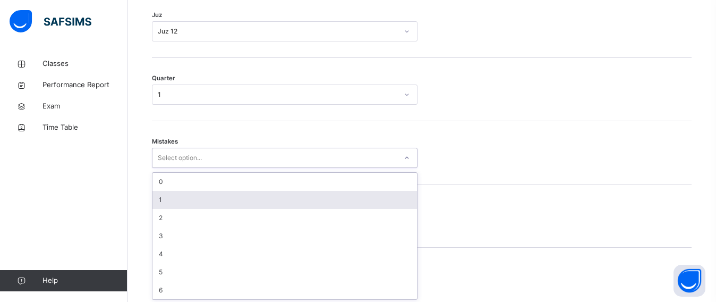
click at [192, 168] on div "option 1 focused, 2 of 7. 7 results available. Use Up and Down to choose option…" at bounding box center [284, 158] width 265 height 20
click at [174, 190] on div "1" at bounding box center [284, 197] width 264 height 18
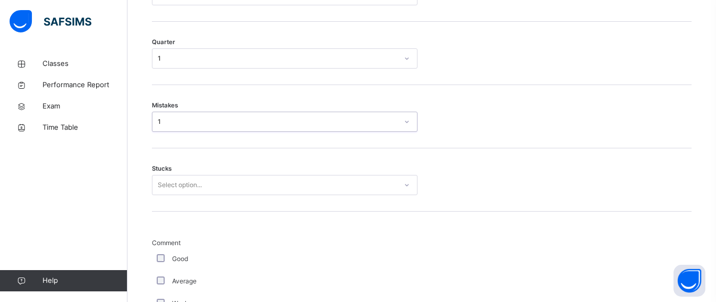
click at [161, 195] on div "Select option..." at bounding box center [284, 185] width 265 height 20
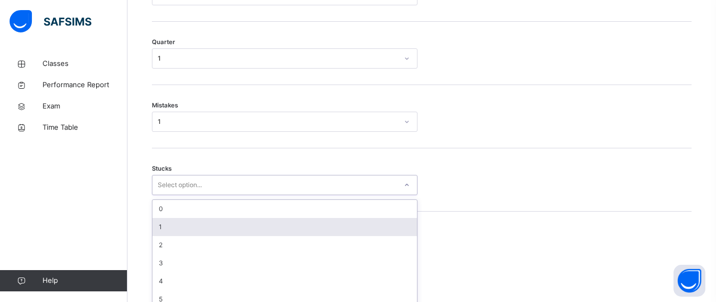
scroll to position [585, 0]
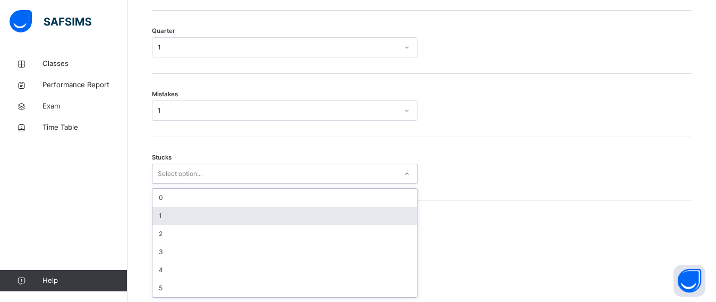
click at [164, 209] on div "1" at bounding box center [284, 216] width 264 height 18
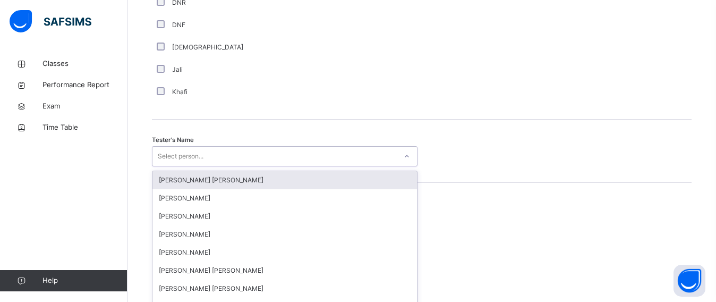
scroll to position [1041, 0]
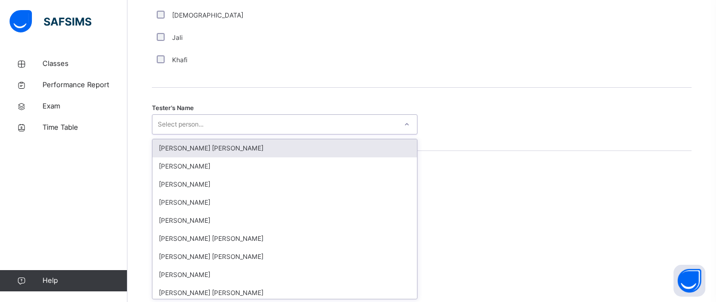
click at [166, 134] on div "option Ryan Punit Purshotam focused, 1 of 90. 90 results available. Use Up and …" at bounding box center [284, 124] width 265 height 20
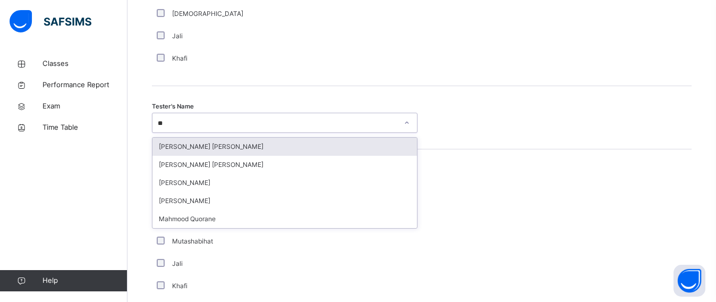
type input "***"
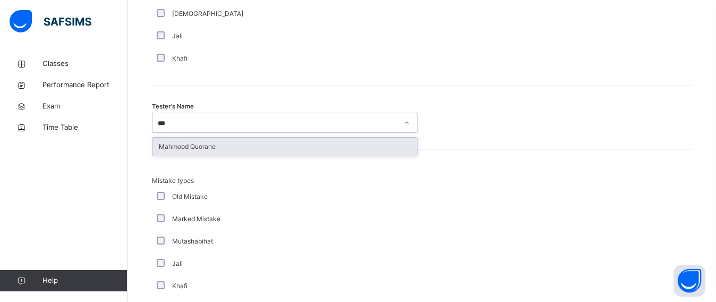
click at [167, 150] on div "Mahmood Quorane" at bounding box center [284, 147] width 264 height 18
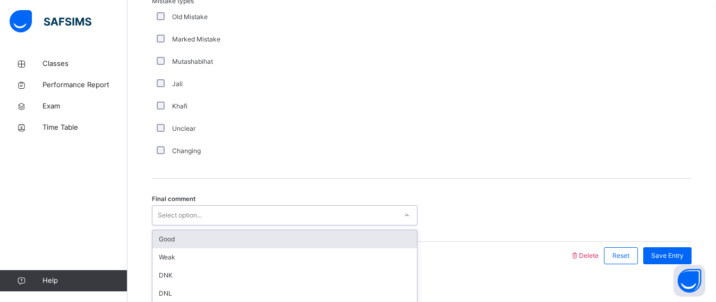
scroll to position [1236, 0]
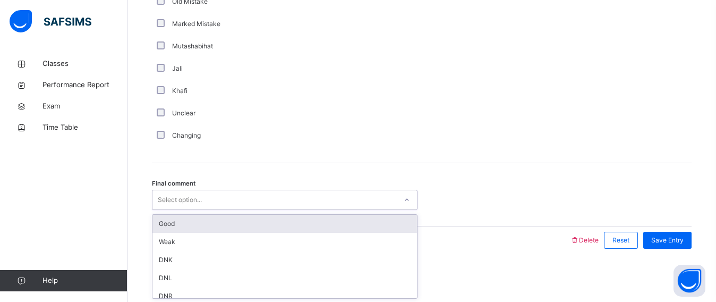
click at [223, 210] on div "option Good focused, 1 of 6. 6 results available. Use Up and Down to choose opt…" at bounding box center [284, 200] width 265 height 20
click at [205, 222] on div "Good" at bounding box center [284, 224] width 264 height 18
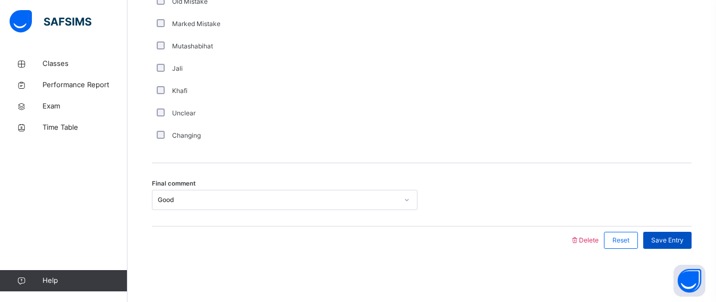
click at [663, 245] on div "Save Entry" at bounding box center [667, 239] width 48 height 17
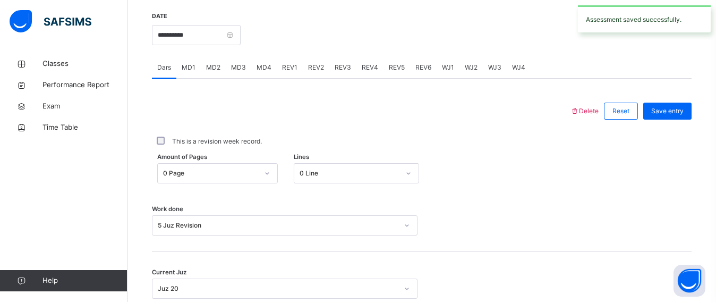
scroll to position [403, 0]
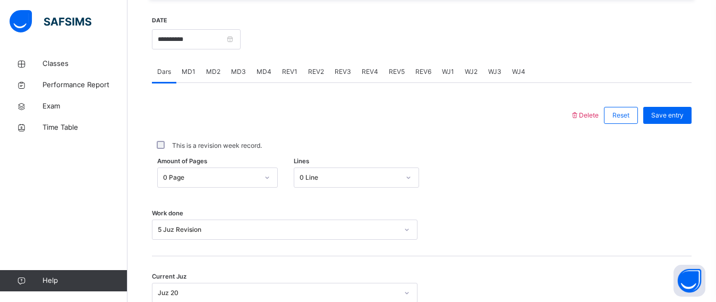
click at [315, 74] on span "REV2" at bounding box center [316, 72] width 16 height 10
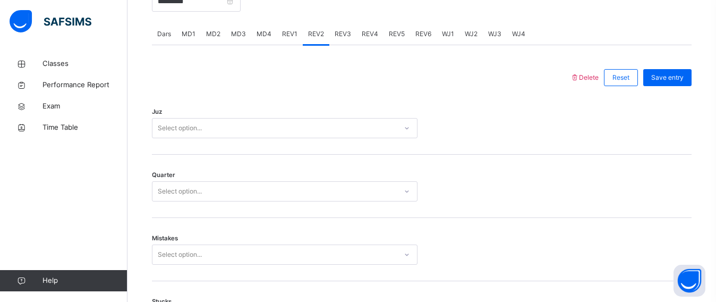
click at [160, 138] on div "Select option..." at bounding box center [284, 128] width 265 height 20
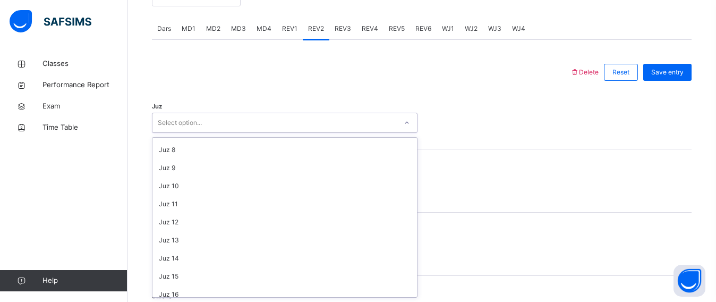
scroll to position [124, 0]
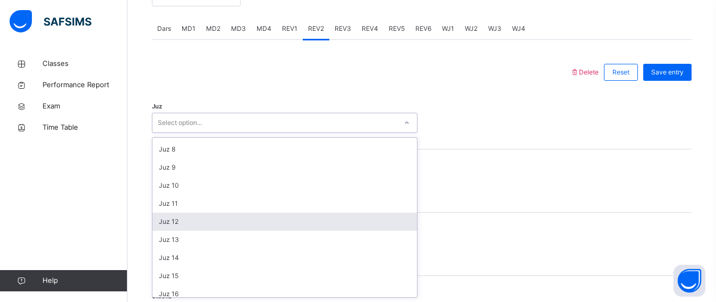
click at [171, 219] on div "Juz 12" at bounding box center [284, 221] width 264 height 18
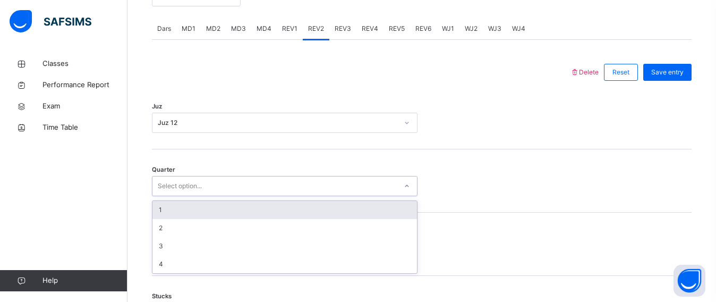
click at [168, 189] on div "Select option..." at bounding box center [180, 186] width 44 height 20
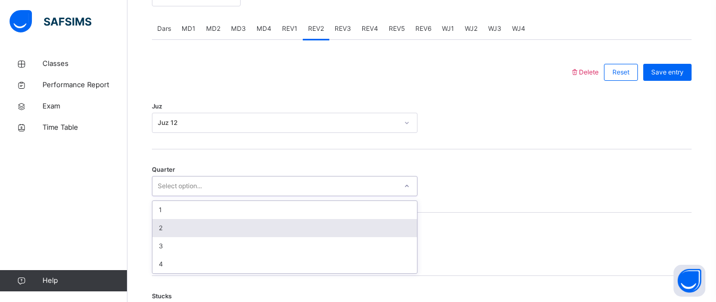
click at [175, 220] on div "2" at bounding box center [284, 228] width 264 height 18
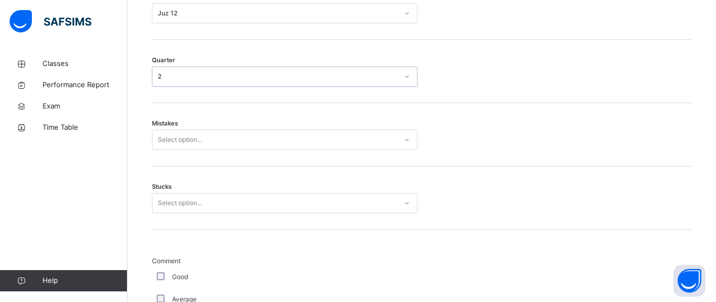
scroll to position [564, 0]
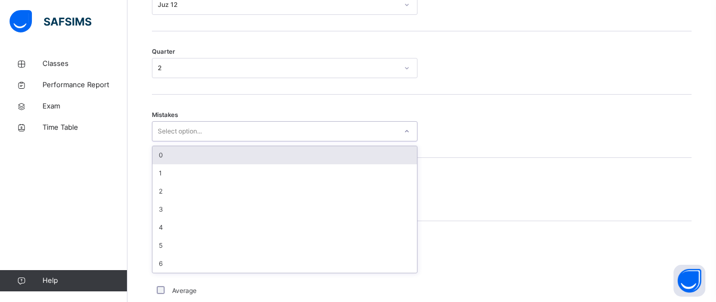
click at [169, 135] on div "Select option..." at bounding box center [180, 131] width 44 height 20
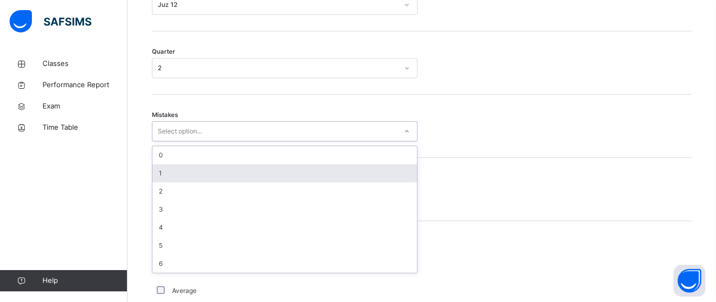
click at [166, 169] on div "1" at bounding box center [284, 173] width 264 height 18
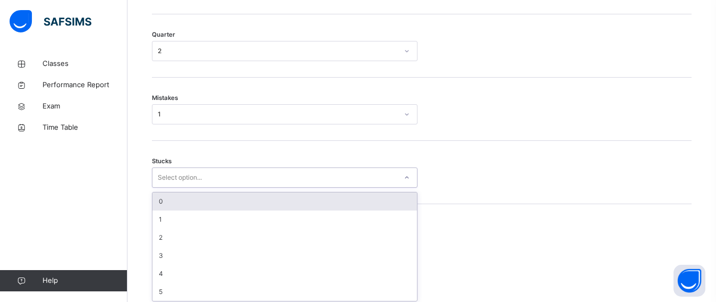
scroll to position [585, 0]
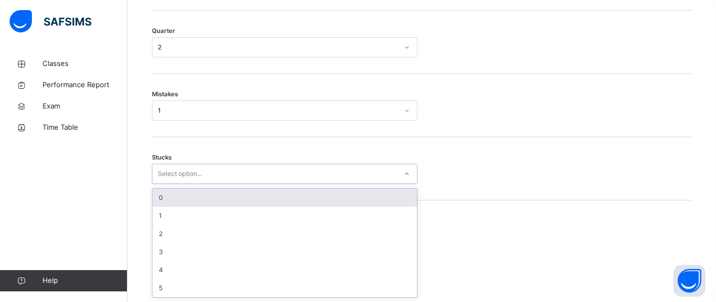
click at [184, 184] on div "option 0 focused, 1 of 6. 6 results available. Use Up and Down to choose option…" at bounding box center [284, 174] width 265 height 20
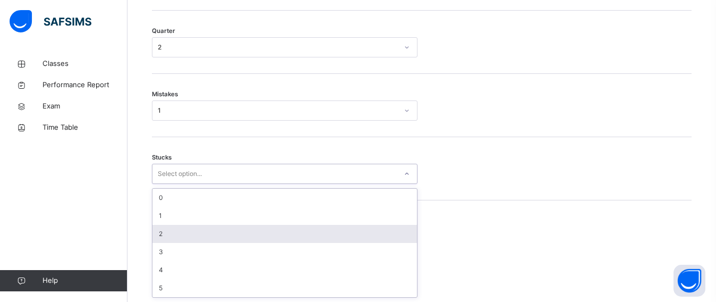
click at [174, 232] on div "2" at bounding box center [284, 234] width 264 height 18
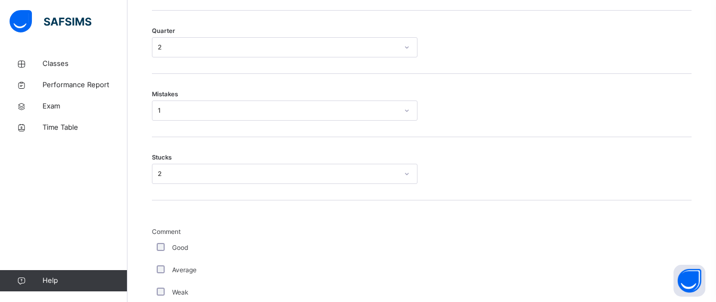
click at [160, 241] on div "Good" at bounding box center [284, 247] width 265 height 22
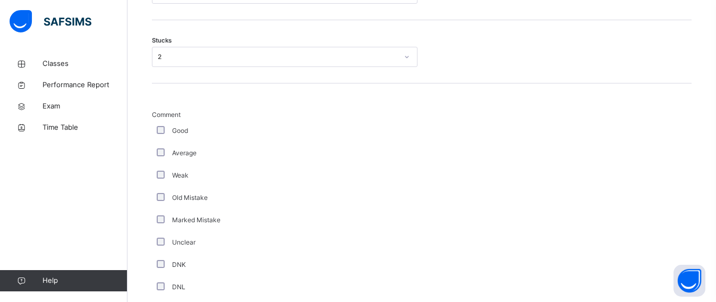
scroll to position [698, 0]
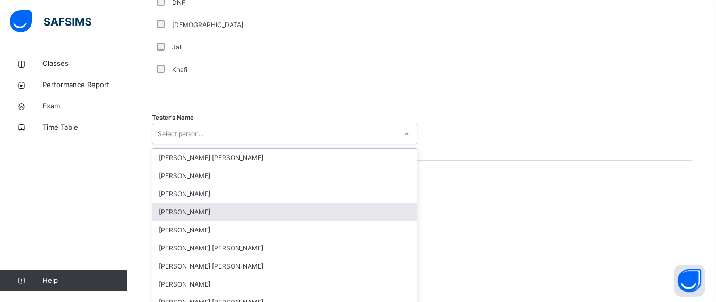
click at [188, 144] on div "option Wajid Sadath focused, 4 of 90. 90 results available. Use Up and Down to …" at bounding box center [284, 134] width 265 height 20
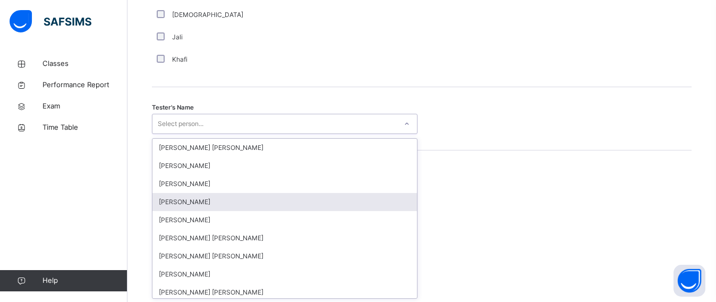
scroll to position [1041, 0]
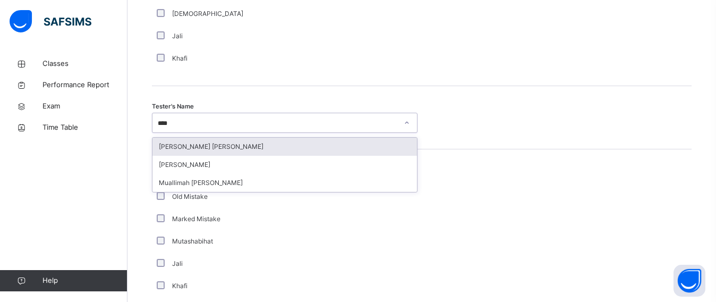
type input "*****"
click at [218, 142] on div "[PERSON_NAME] [PERSON_NAME]" at bounding box center [284, 147] width 264 height 18
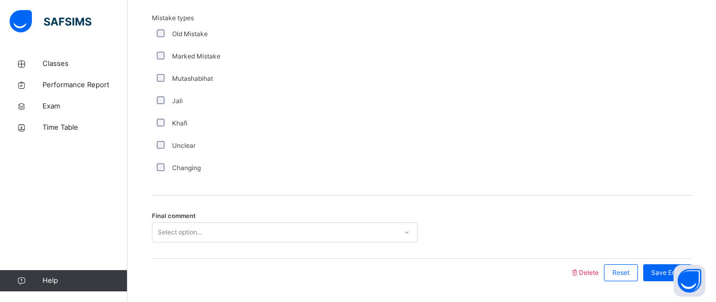
scroll to position [1236, 0]
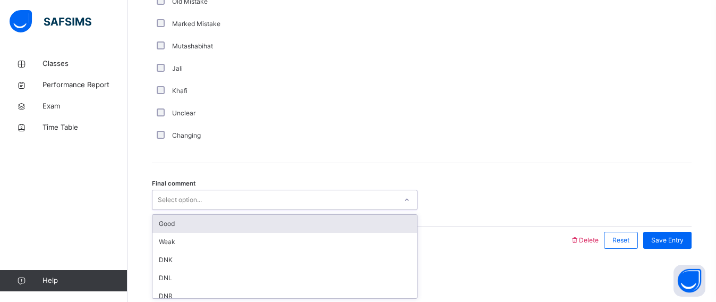
click at [186, 204] on div "Select option..." at bounding box center [180, 200] width 44 height 20
click at [186, 219] on div "Good" at bounding box center [284, 224] width 264 height 18
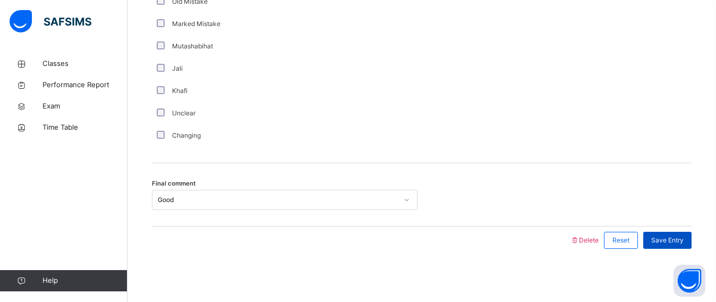
click at [682, 238] on span "Save Entry" at bounding box center [667, 240] width 32 height 10
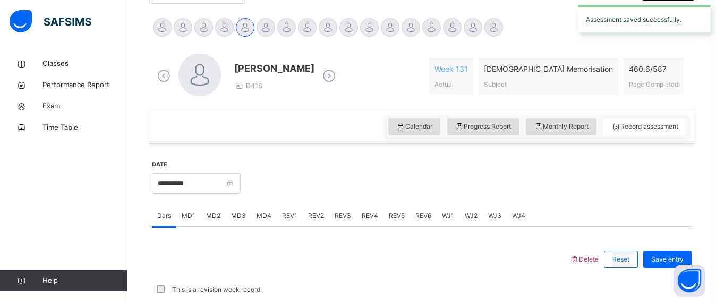
scroll to position [259, 0]
click at [345, 209] on div "REV3" at bounding box center [342, 215] width 27 height 21
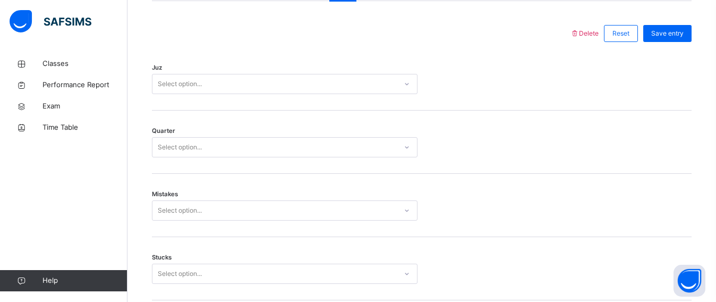
scroll to position [482, 0]
click at [189, 75] on div "Juz Select option..." at bounding box center [421, 81] width 539 height 63
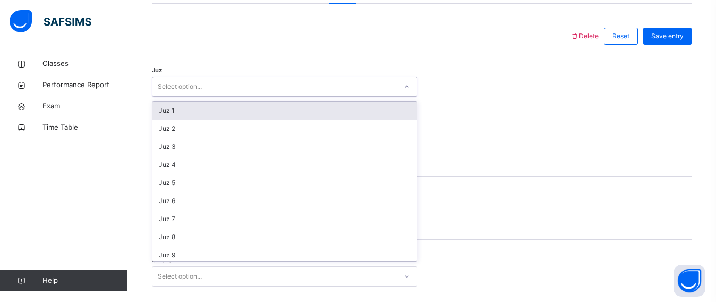
click at [190, 93] on div "Select option..." at bounding box center [180, 86] width 44 height 20
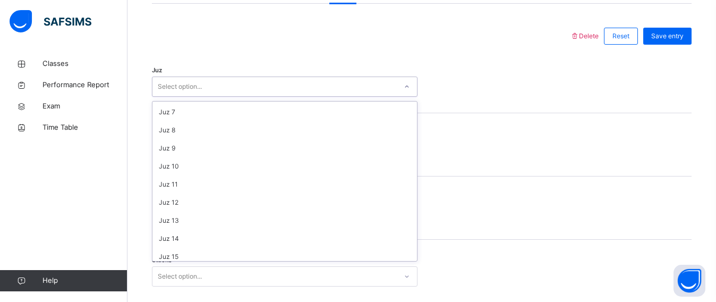
scroll to position [107, 0]
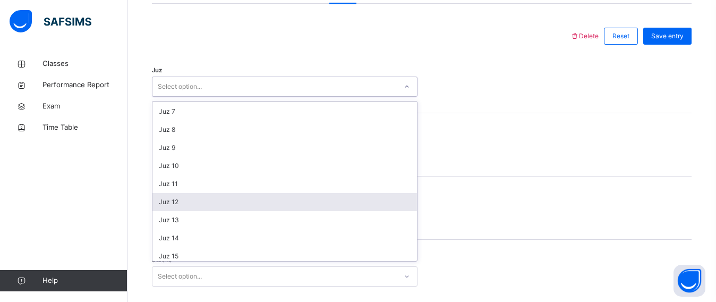
click at [171, 201] on div "Juz 12" at bounding box center [284, 202] width 264 height 18
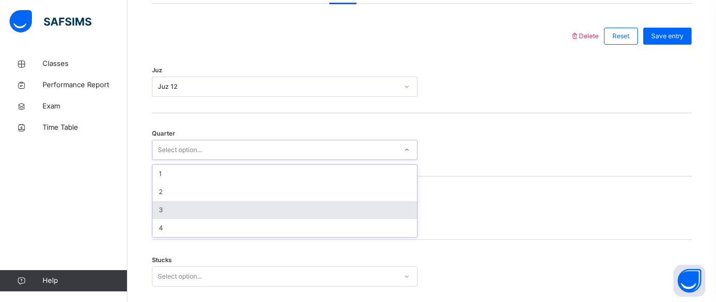
drag, startPoint x: 166, startPoint y: 156, endPoint x: 172, endPoint y: 211, distance: 55.5
click at [172, 160] on div "option 3 focused, 3 of 4. 4 results available. Use Up and Down to choose option…" at bounding box center [284, 150] width 265 height 20
click at [177, 213] on div "3" at bounding box center [284, 210] width 264 height 18
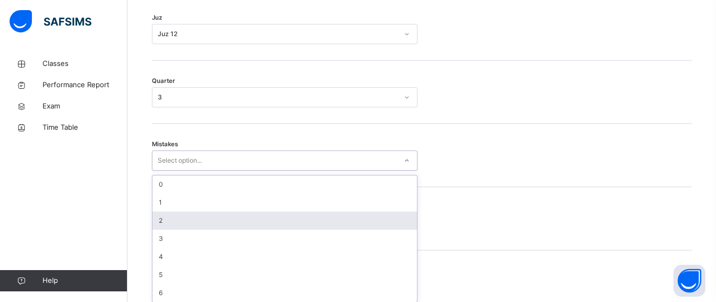
click at [186, 170] on div "option 2 focused, 3 of 7. 7 results available. Use Up and Down to choose option…" at bounding box center [284, 160] width 265 height 20
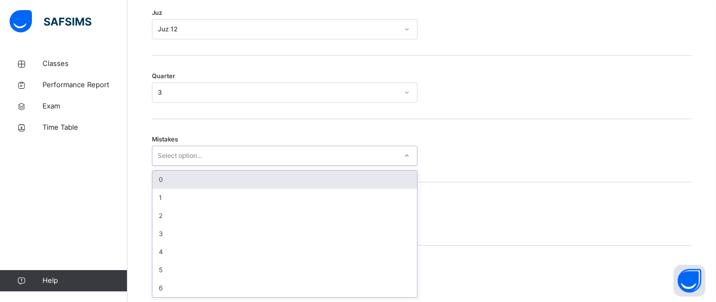
click at [167, 181] on div "0" at bounding box center [284, 179] width 264 height 18
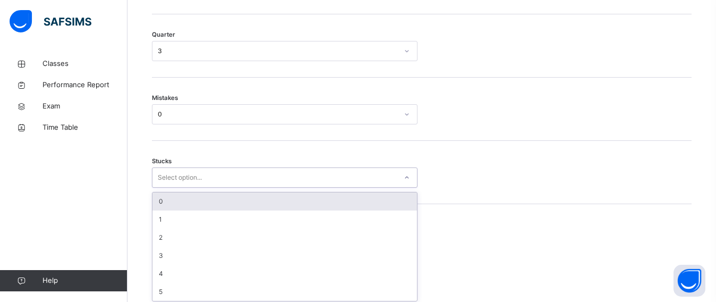
click at [180, 187] on div "option 0 focused, 1 of 6. 6 results available. Use Up and Down to choose option…" at bounding box center [284, 177] width 265 height 20
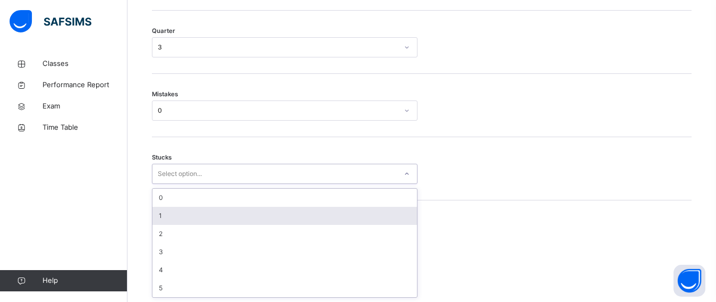
click at [180, 222] on div "1" at bounding box center [284, 216] width 264 height 18
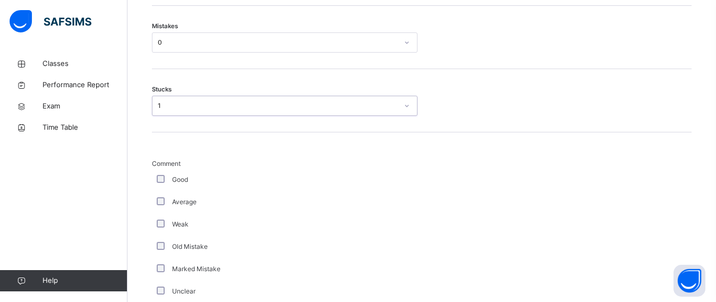
scroll to position [696, 0]
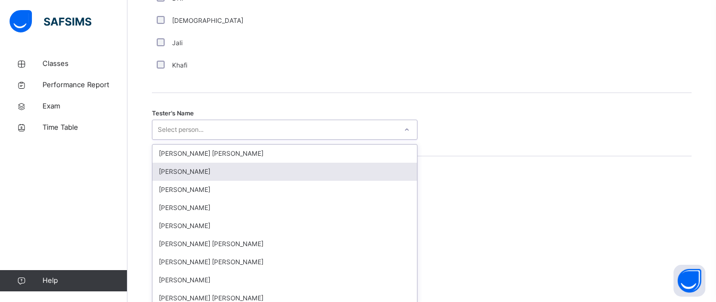
click at [216, 140] on div "option Qais Rahimi focused, 2 of 90. 90 results available. Use Up and Down to c…" at bounding box center [284, 129] width 265 height 20
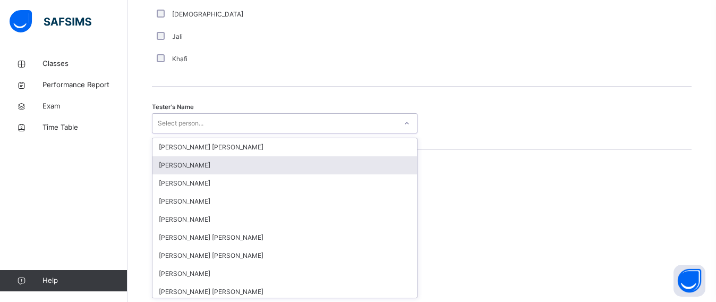
scroll to position [1041, 0]
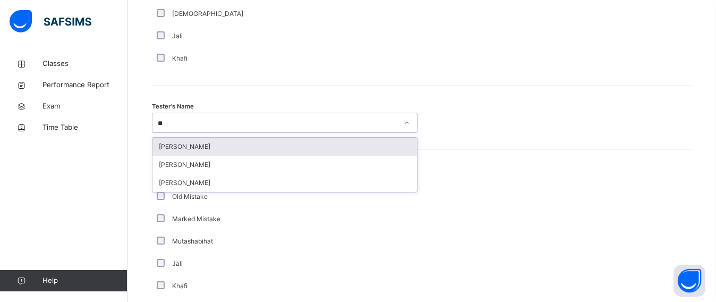
type input "***"
click at [209, 152] on div "Zeydaan Osman" at bounding box center [284, 147] width 264 height 18
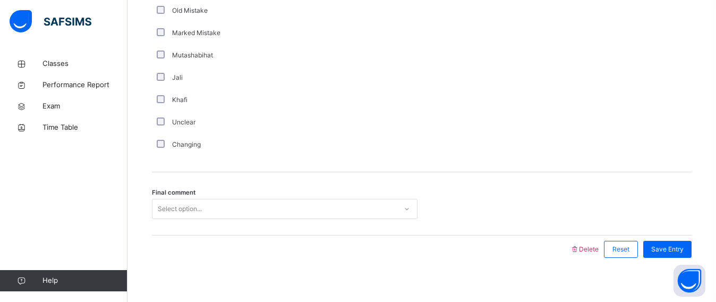
scroll to position [1234, 0]
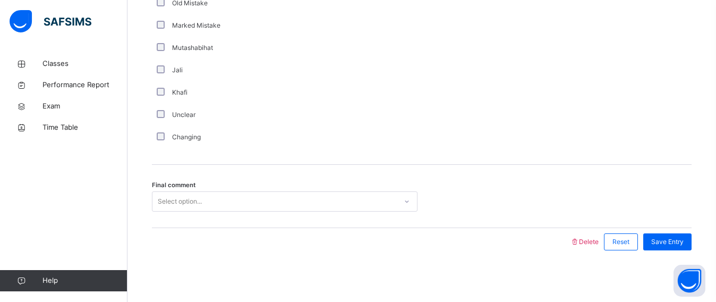
click at [172, 189] on span "Final comment" at bounding box center [174, 185] width 44 height 9
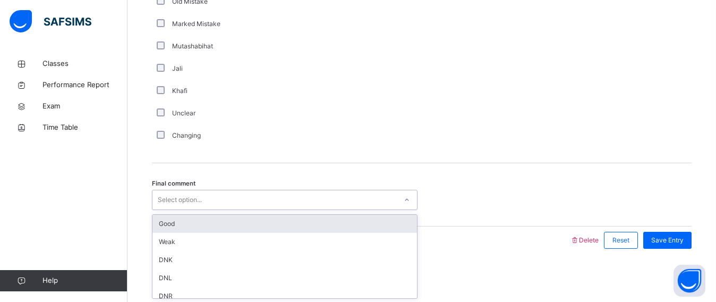
click at [174, 202] on div "Select option..." at bounding box center [180, 200] width 44 height 20
click at [177, 221] on div "Good" at bounding box center [284, 224] width 264 height 18
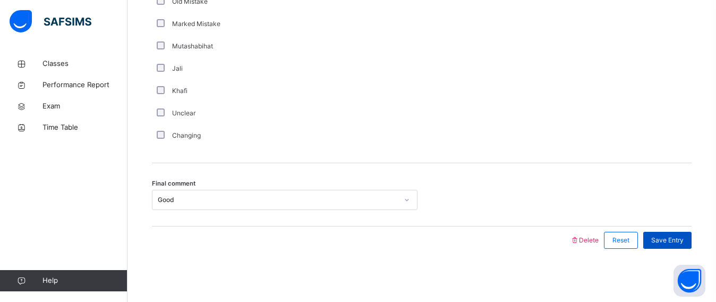
click at [673, 246] on div "Save Entry" at bounding box center [667, 239] width 48 height 17
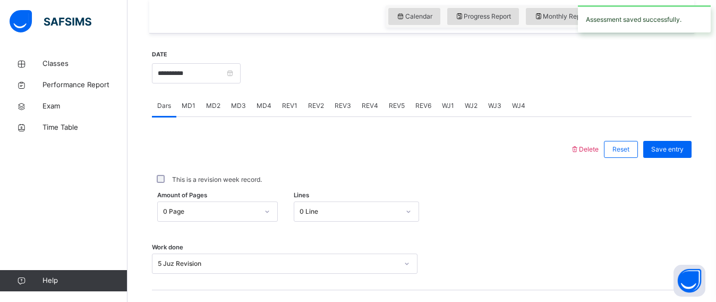
scroll to position [417, 0]
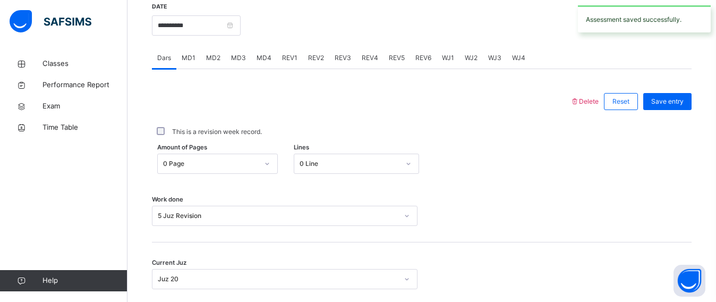
click at [358, 58] on div "REV4" at bounding box center [369, 57] width 27 height 21
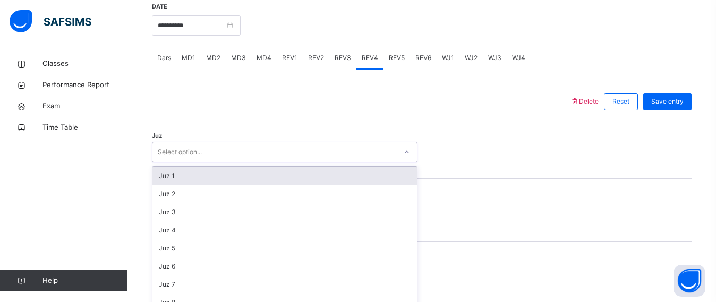
scroll to position [446, 0]
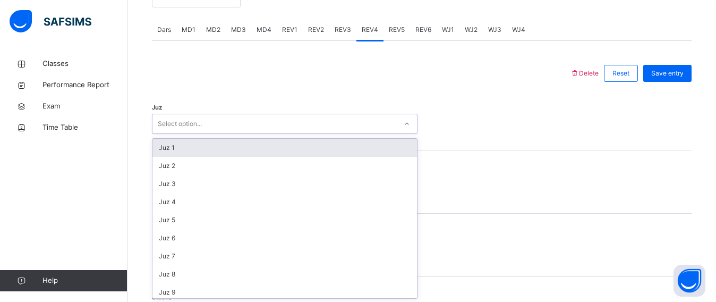
click at [185, 134] on div "option Juz 1 focused, 1 of 30. 30 results available. Use Up and Down to choose …" at bounding box center [284, 124] width 265 height 20
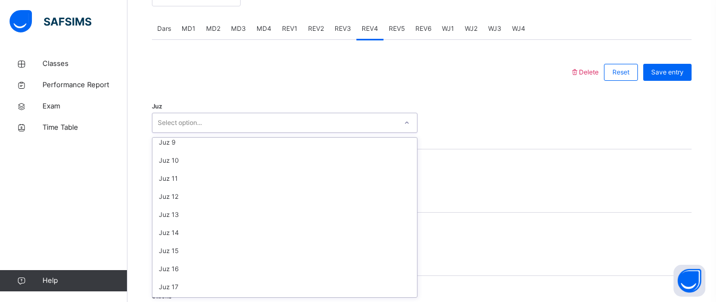
scroll to position [146, 0]
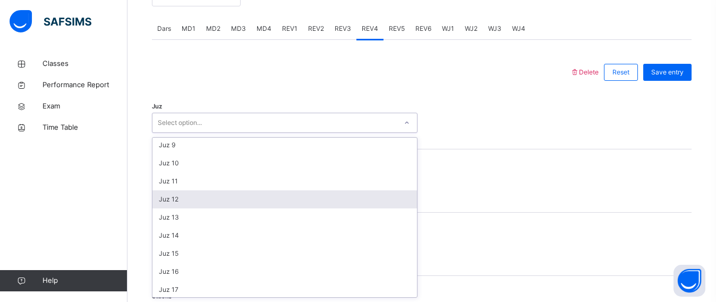
click at [168, 198] on div "Juz 12" at bounding box center [284, 199] width 264 height 18
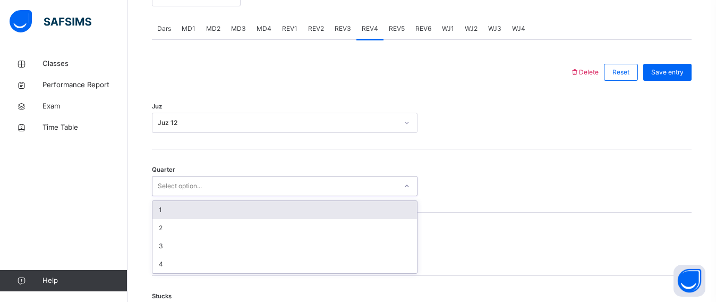
click at [177, 193] on div "Select option..." at bounding box center [180, 186] width 44 height 20
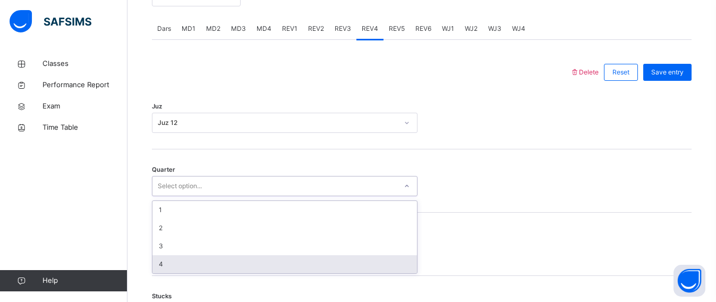
click at [169, 261] on div "4" at bounding box center [284, 264] width 264 height 18
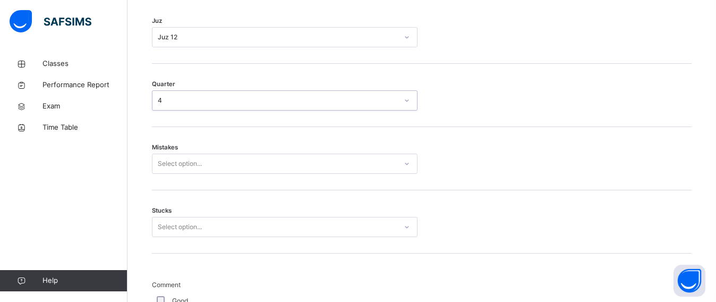
click at [194, 174] on div "Select option..." at bounding box center [284, 163] width 265 height 20
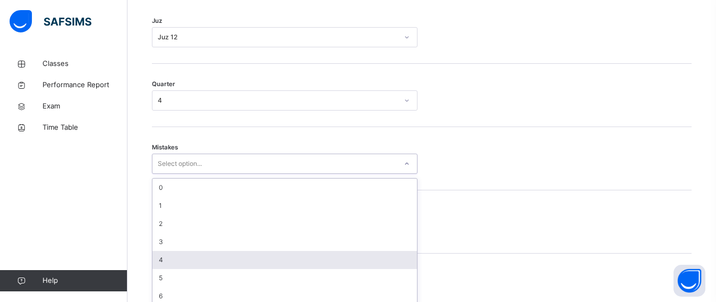
scroll to position [539, 0]
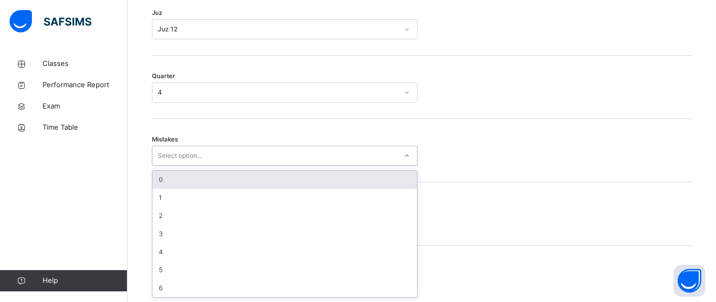
click at [177, 181] on div "0" at bounding box center [284, 179] width 264 height 18
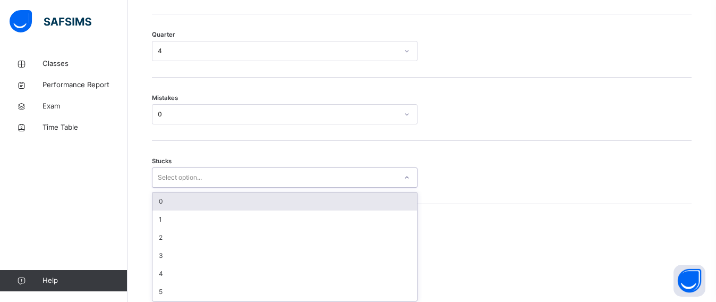
click at [177, 187] on div "option 0 focused, 1 of 6. 6 results available. Use Up and Down to choose option…" at bounding box center [284, 177] width 265 height 20
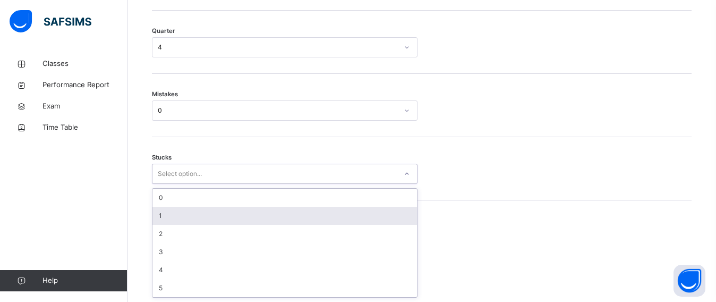
click at [168, 211] on div "1" at bounding box center [284, 216] width 264 height 18
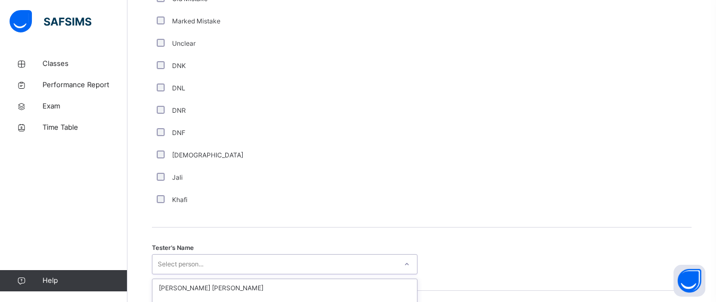
scroll to position [1041, 0]
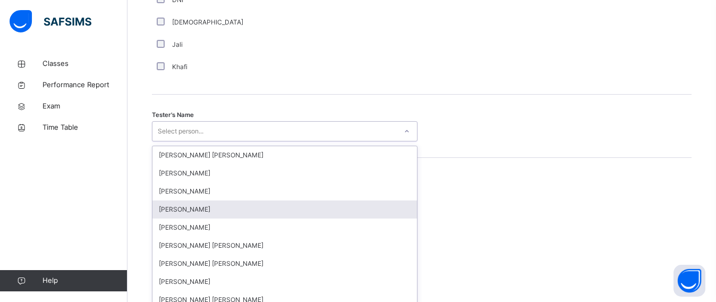
click at [166, 141] on div "option Wajid Sadath focused, 4 of 90. 90 results available. Use Up and Down to …" at bounding box center [284, 131] width 265 height 20
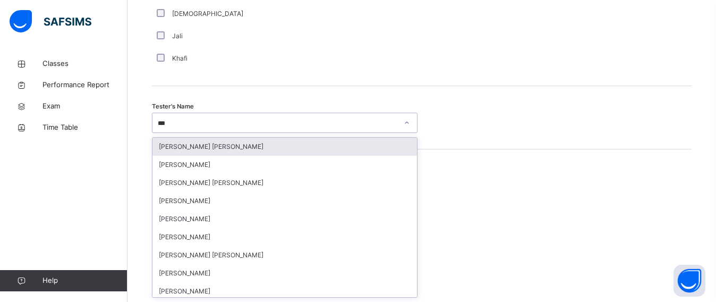
type input "****"
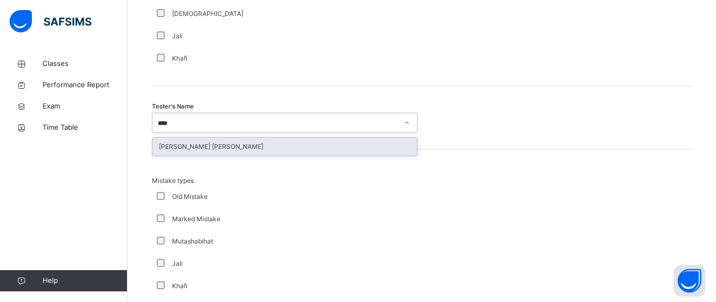
click at [265, 142] on div "Muhammad Haseeb Saud Khan" at bounding box center [284, 147] width 264 height 18
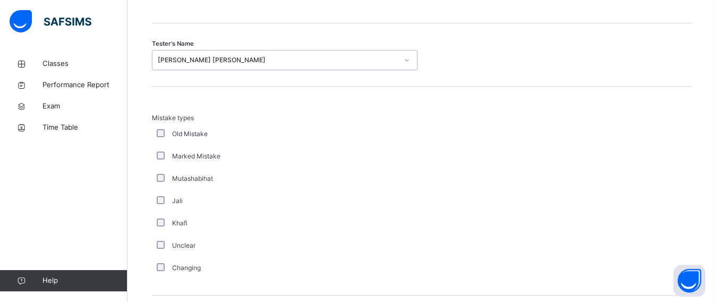
scroll to position [1236, 0]
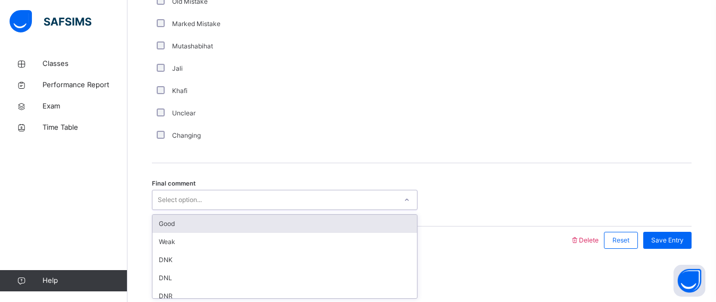
click at [200, 201] on div "Select option..." at bounding box center [180, 200] width 44 height 20
click at [204, 216] on div "Good" at bounding box center [284, 224] width 264 height 18
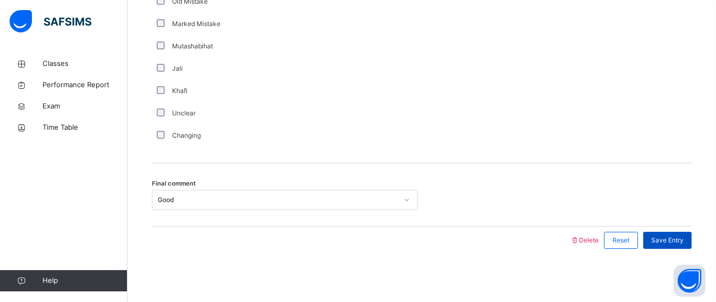
click at [663, 236] on span "Save Entry" at bounding box center [667, 240] width 32 height 10
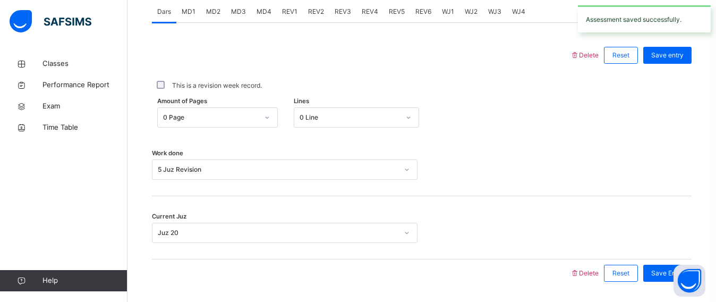
scroll to position [355, 0]
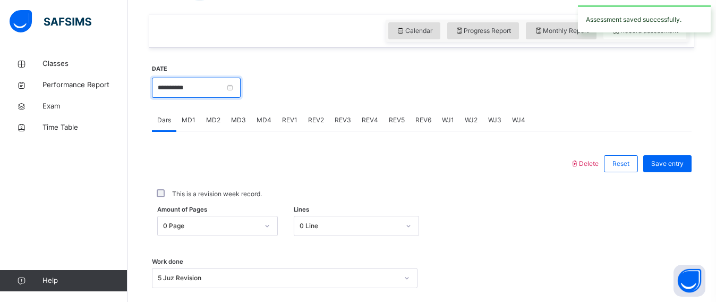
click at [193, 91] on input "**********" at bounding box center [196, 88] width 89 height 20
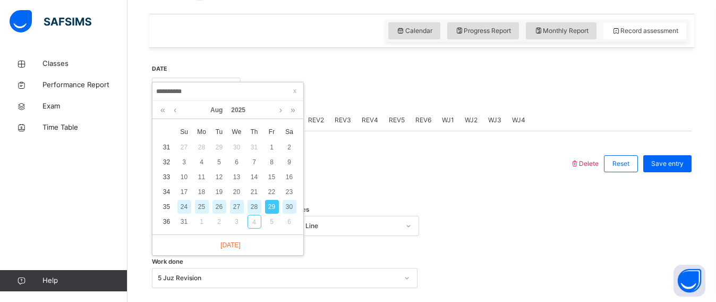
click at [288, 201] on div "30" at bounding box center [289, 207] width 14 height 14
type input "**********"
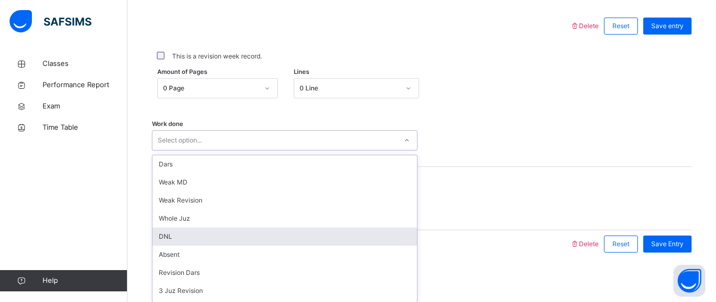
click at [198, 150] on div "option DNL focused, 5 of 16. 16 results available. Use Up and Down to choose op…" at bounding box center [284, 140] width 265 height 20
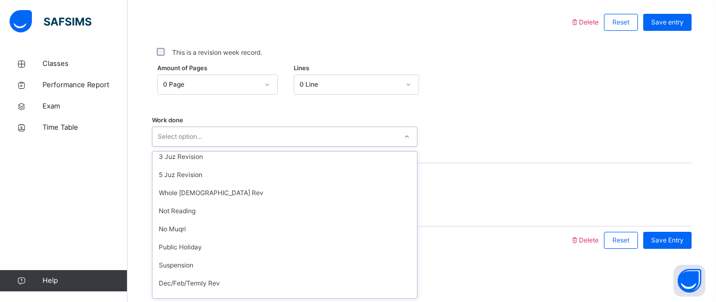
scroll to position [142, 0]
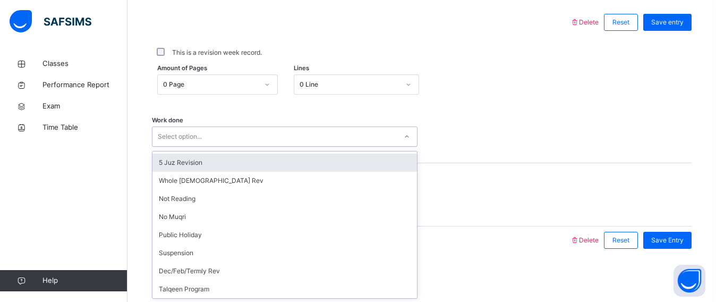
click at [196, 168] on div "5 Juz Revision" at bounding box center [284, 162] width 264 height 18
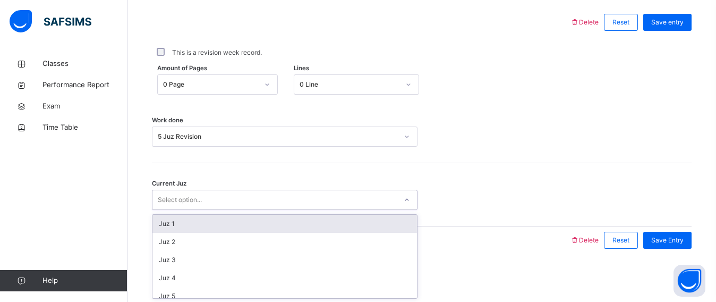
click at [188, 208] on div "Select option..." at bounding box center [284, 200] width 265 height 20
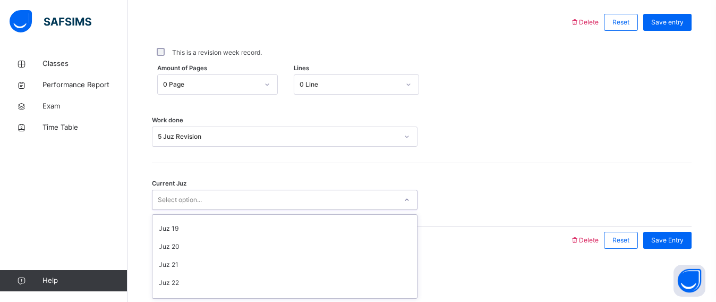
scroll to position [313, 0]
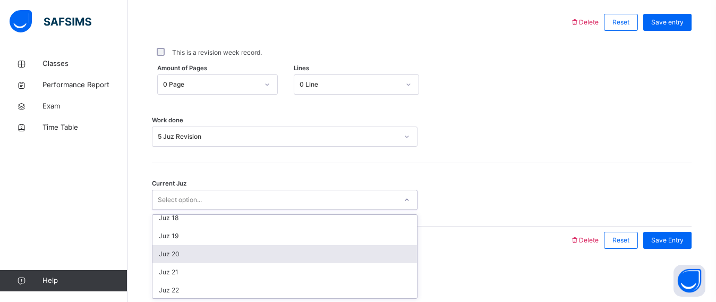
click at [174, 248] on div "Juz 20" at bounding box center [284, 254] width 264 height 18
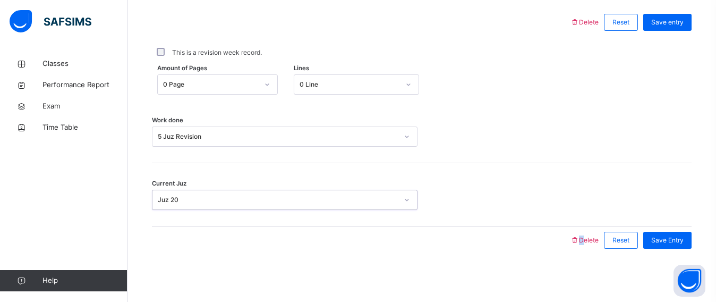
click at [174, 248] on div at bounding box center [360, 240] width 407 height 28
click at [683, 238] on span "Save Entry" at bounding box center [667, 240] width 32 height 10
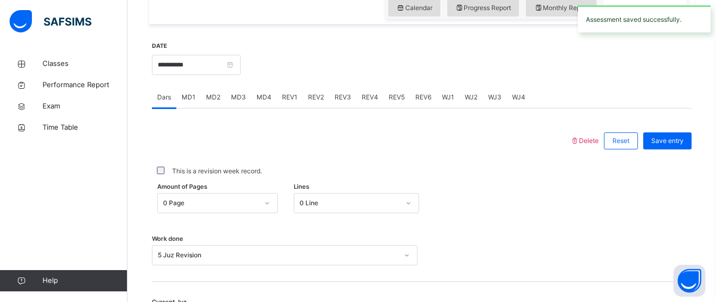
scroll to position [337, 0]
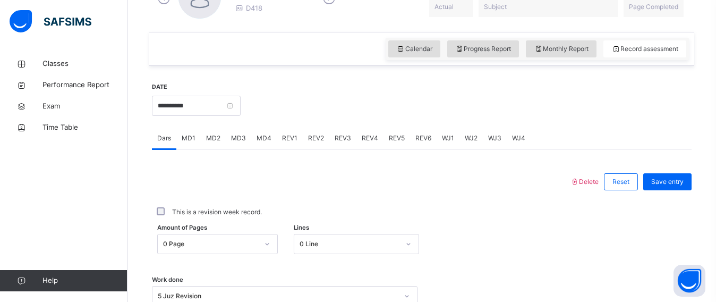
click at [286, 142] on span "REV1" at bounding box center [289, 138] width 15 height 10
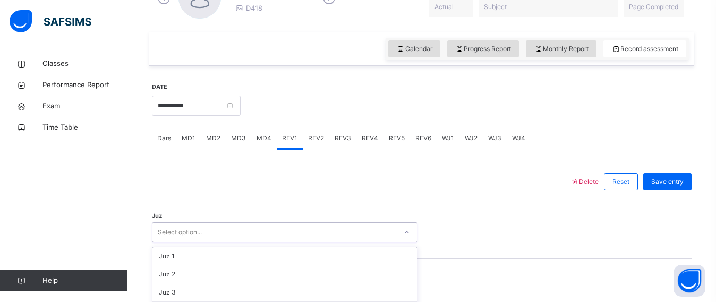
scroll to position [446, 0]
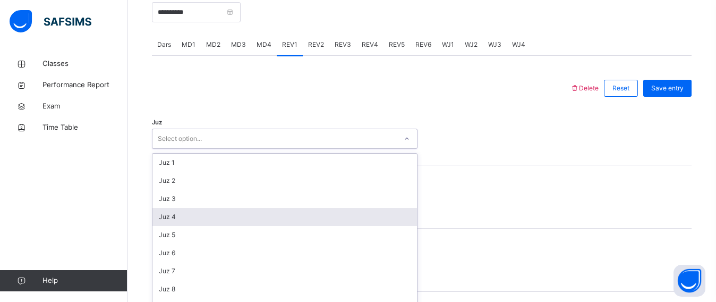
click at [230, 149] on div "option Juz 4 focused, 4 of 30. 30 results available. Use Up and Down to choose …" at bounding box center [284, 138] width 265 height 20
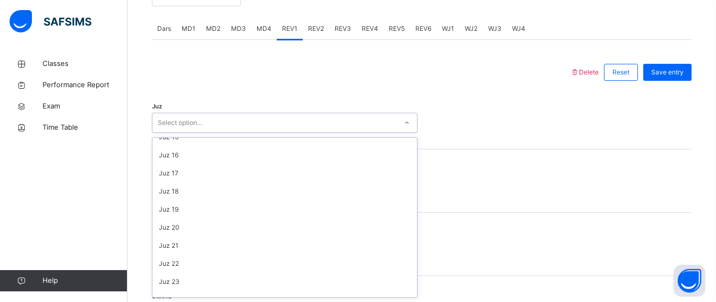
scroll to position [263, 0]
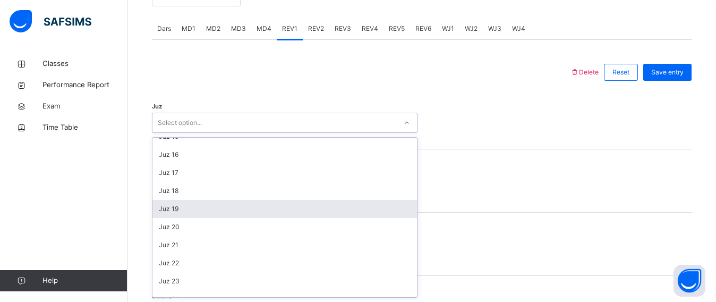
click at [190, 206] on div "Juz 19" at bounding box center [284, 209] width 264 height 18
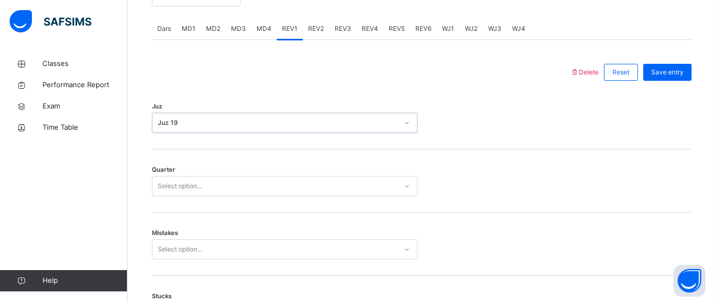
click at [182, 187] on div "Select option..." at bounding box center [180, 186] width 44 height 20
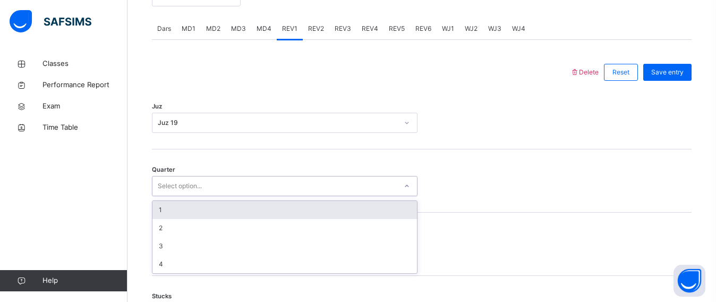
click at [164, 217] on div "1" at bounding box center [284, 210] width 264 height 18
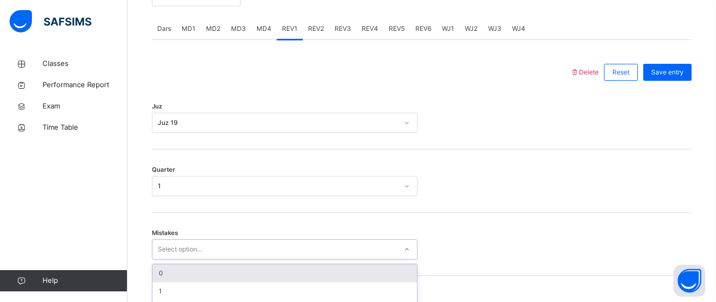
scroll to position [539, 0]
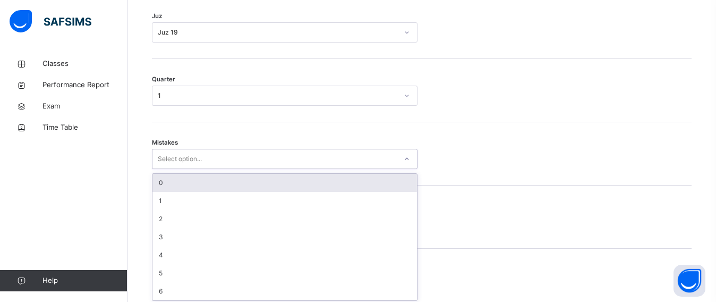
click at [167, 169] on div "option 0 focused, 1 of 7. 7 results available. Use Up and Down to choose option…" at bounding box center [284, 159] width 265 height 20
click at [162, 175] on div "0" at bounding box center [284, 179] width 264 height 18
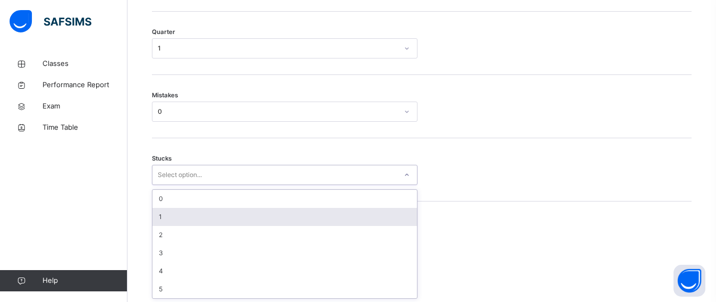
click at [174, 185] on div "option 1 focused, 2 of 6. 6 results available. Use Up and Down to choose option…" at bounding box center [284, 175] width 265 height 20
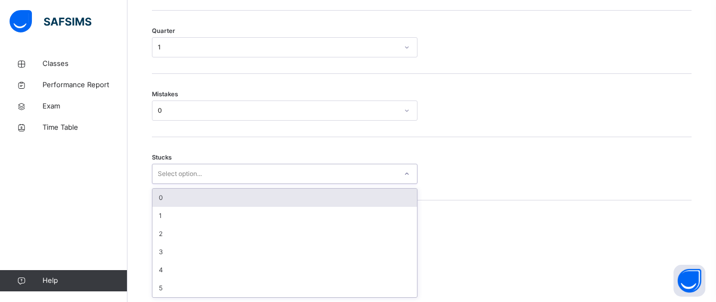
click at [169, 199] on div "0" at bounding box center [284, 197] width 264 height 18
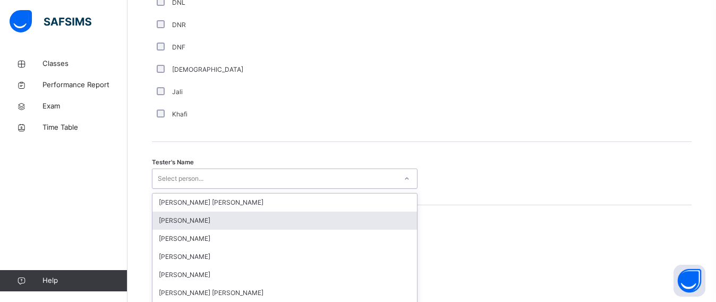
scroll to position [1041, 0]
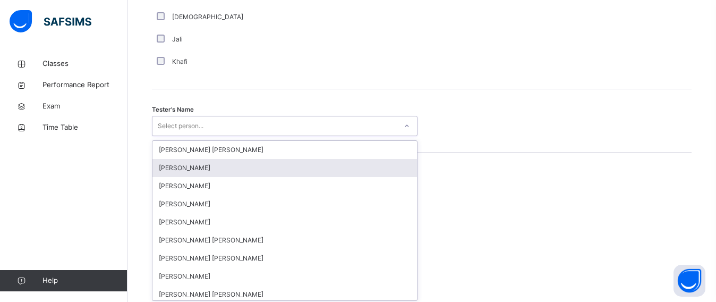
click at [216, 136] on div "option Qais Rahimi focused, 2 of 90. 90 results available. Use Up and Down to c…" at bounding box center [284, 126] width 265 height 20
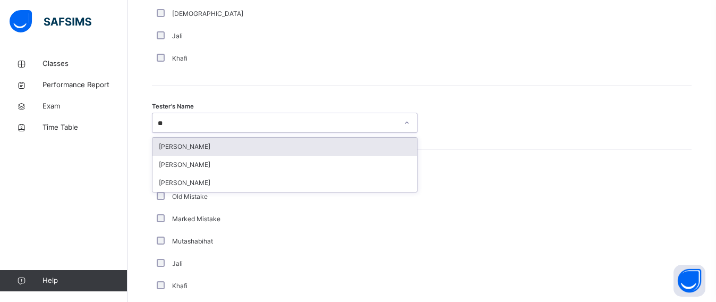
type input "***"
click at [206, 148] on div "Zeydaan Osman" at bounding box center [284, 147] width 264 height 18
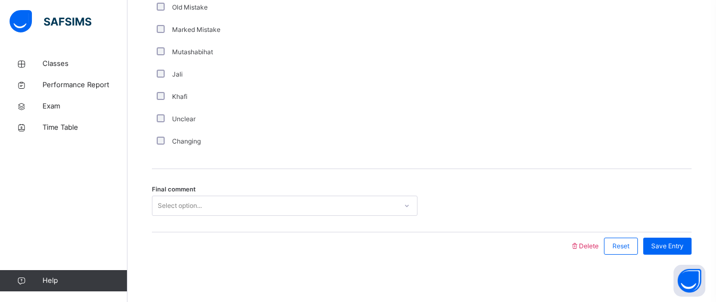
scroll to position [1236, 0]
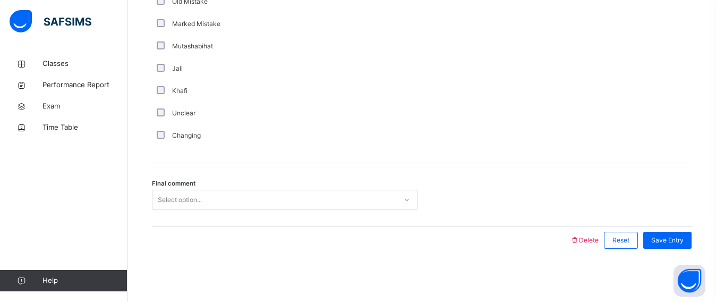
click at [179, 197] on div "Select option..." at bounding box center [180, 200] width 44 height 20
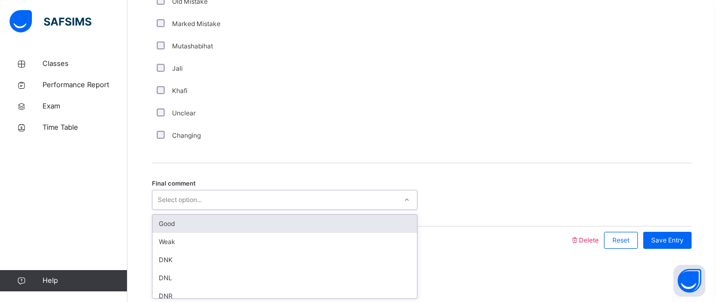
click at [178, 223] on div "Good" at bounding box center [284, 224] width 264 height 18
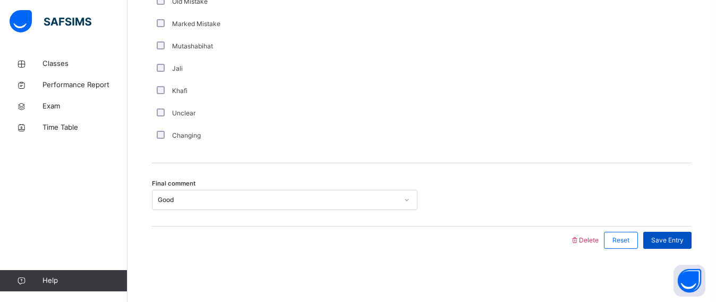
click at [683, 235] on span "Save Entry" at bounding box center [667, 240] width 32 height 10
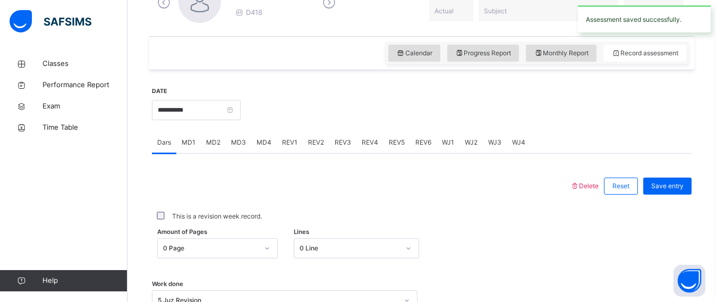
scroll to position [329, 0]
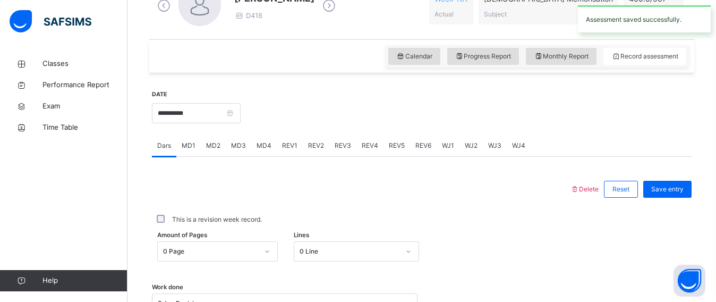
click at [313, 135] on div "REV2" at bounding box center [316, 145] width 27 height 21
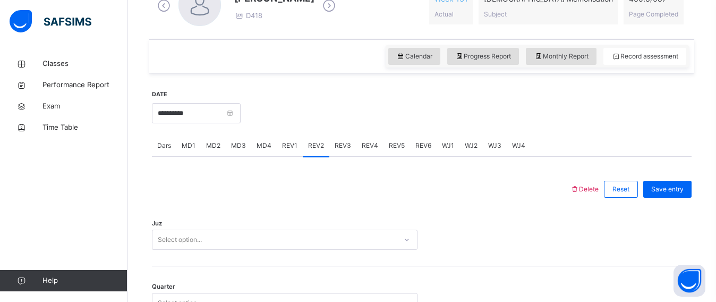
click at [167, 226] on div "Juz Select option..." at bounding box center [421, 234] width 539 height 63
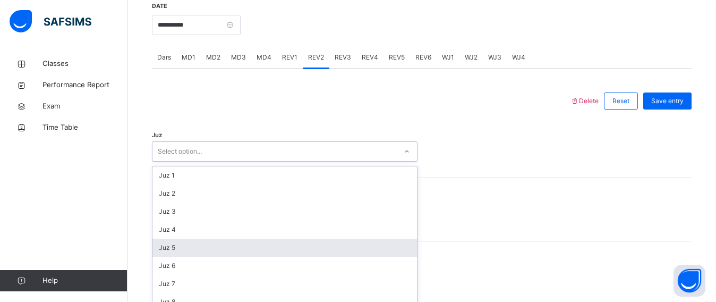
click at [168, 161] on div "option Juz 5 focused, 5 of 30. 30 results available. Use Up and Down to choose …" at bounding box center [284, 151] width 265 height 20
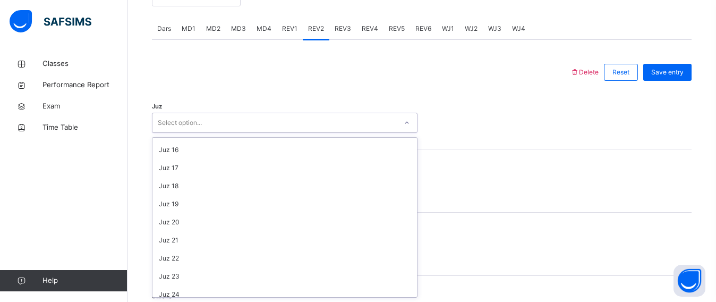
scroll to position [250, 0]
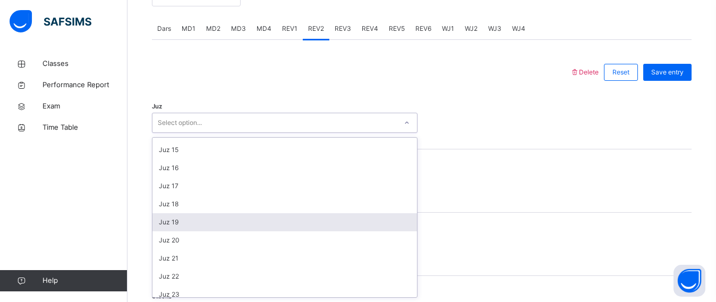
click at [171, 226] on div "Juz 19" at bounding box center [284, 222] width 264 height 18
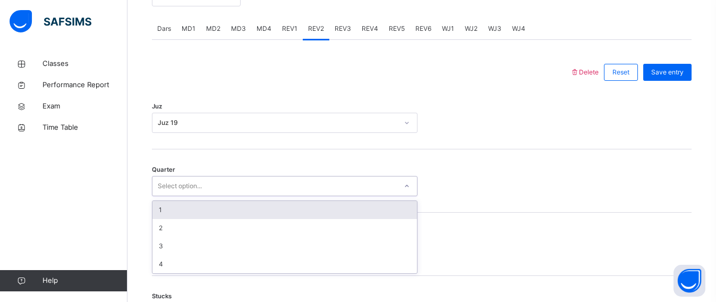
click at [171, 188] on div "Select option..." at bounding box center [180, 186] width 44 height 20
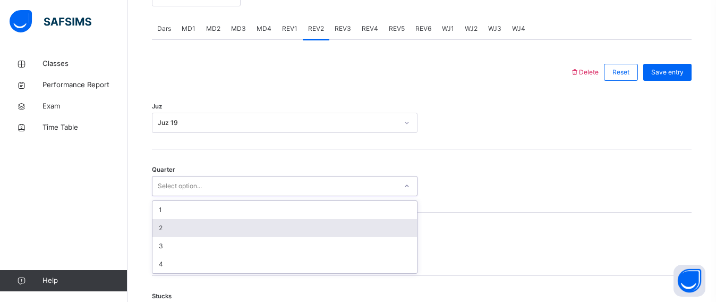
click at [175, 220] on div "2" at bounding box center [284, 228] width 264 height 18
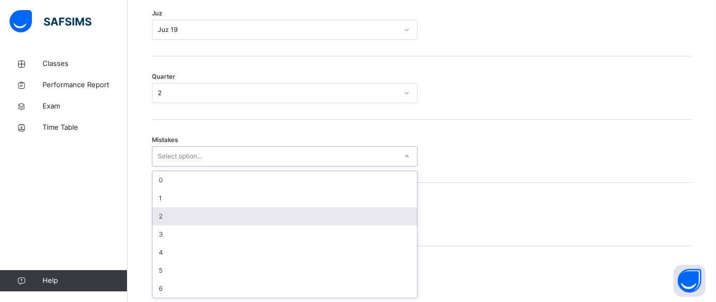
click at [178, 166] on div "option 2 focused, 3 of 7. 7 results available. Use Up and Down to choose option…" at bounding box center [284, 156] width 265 height 20
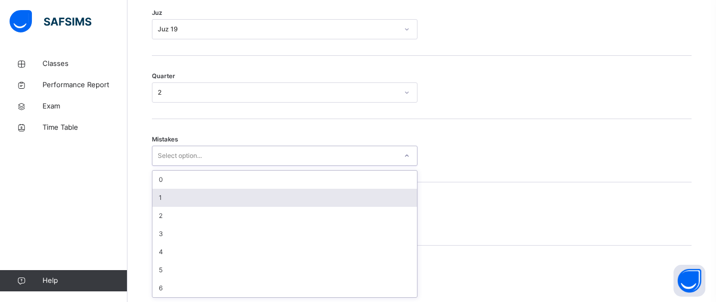
click at [166, 192] on div "1" at bounding box center [284, 197] width 264 height 18
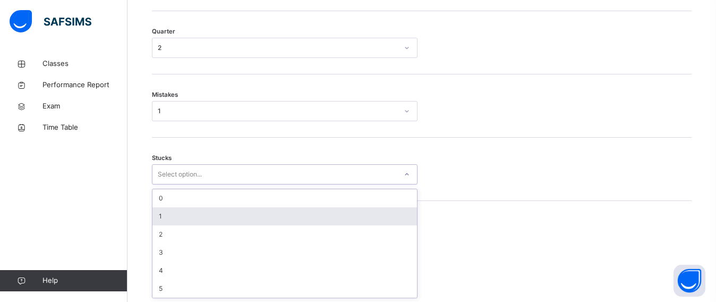
click at [169, 184] on div "option 1 focused, 2 of 6. 6 results available. Use Up and Down to choose option…" at bounding box center [284, 174] width 265 height 20
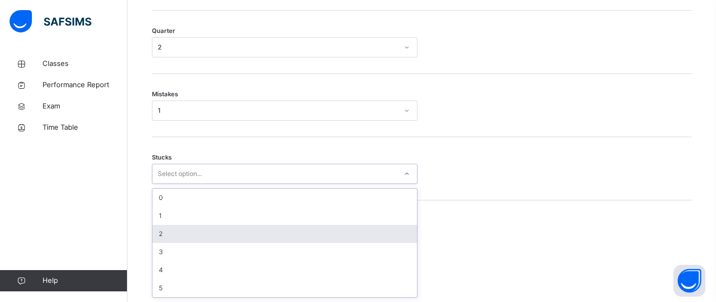
click at [159, 235] on div "2" at bounding box center [284, 234] width 264 height 18
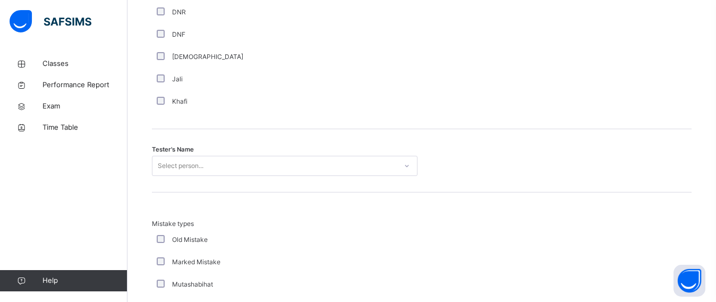
scroll to position [1007, 0]
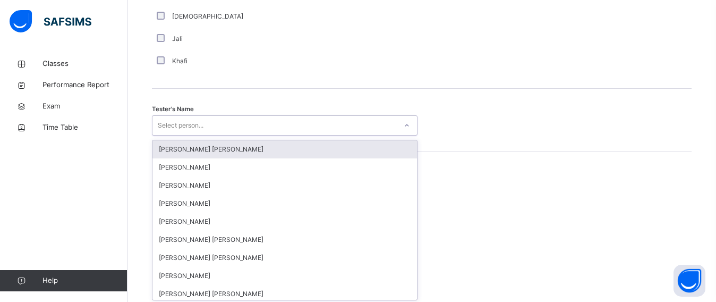
click at [199, 135] on div "option Ryan Punit Purshotam focused, 1 of 90. 90 results available. Use Up and …" at bounding box center [284, 125] width 265 height 20
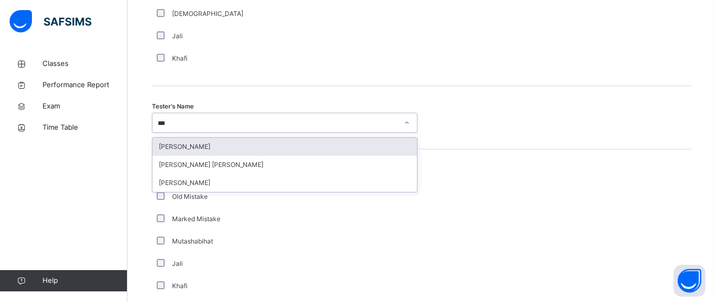
type input "****"
click at [196, 153] on div "Muhammad Haseeb Saud Khan" at bounding box center [284, 147] width 264 height 18
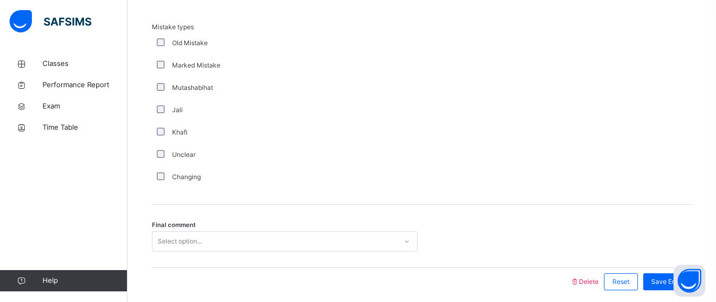
scroll to position [1236, 0]
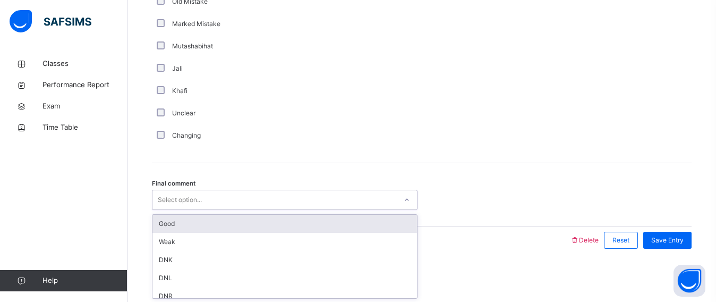
click at [180, 190] on div "Select option..." at bounding box center [284, 200] width 265 height 20
click at [184, 225] on div "Good" at bounding box center [284, 224] width 264 height 18
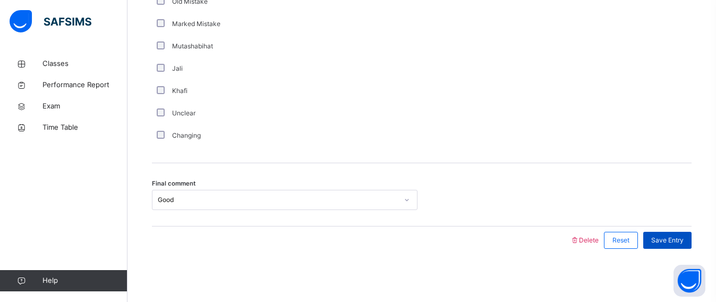
click at [674, 242] on span "Save Entry" at bounding box center [667, 240] width 32 height 10
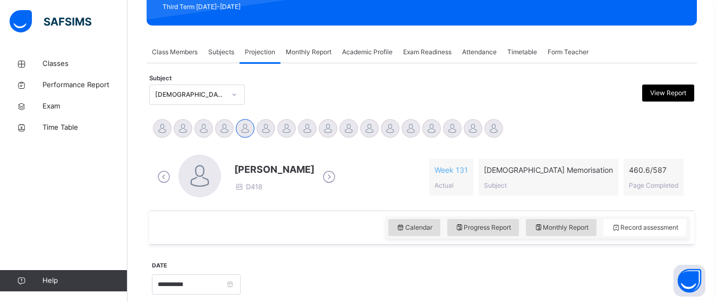
scroll to position [151, 0]
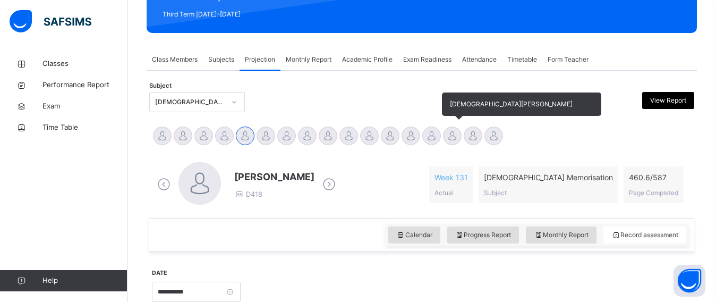
click at [458, 135] on div at bounding box center [452, 135] width 19 height 19
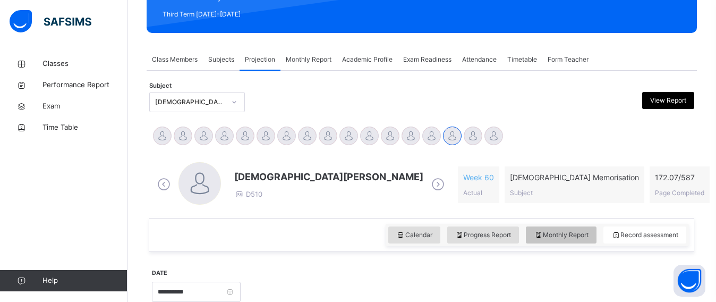
click at [580, 242] on div "Monthly Report" at bounding box center [561, 234] width 71 height 17
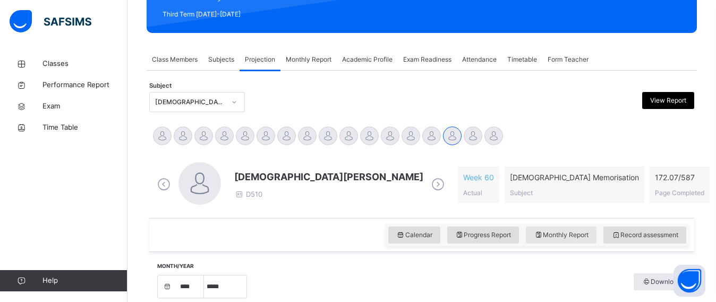
select select "****"
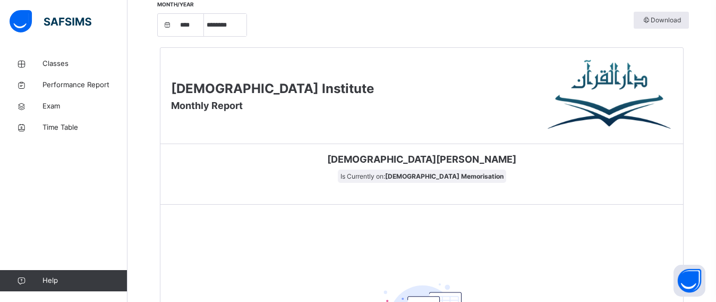
scroll to position [371, 0]
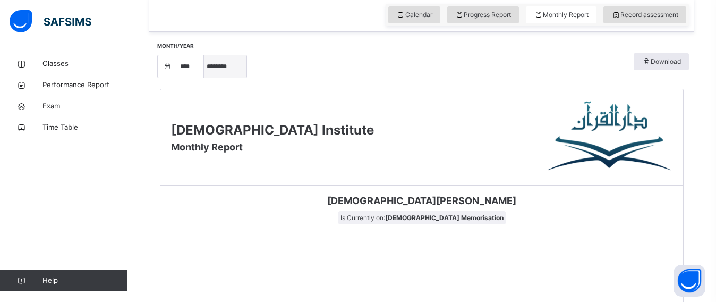
click at [224, 56] on select "***** ******** ***** ***** *** **** **** ****** ********* ******* ******** ****…" at bounding box center [225, 66] width 42 height 22
select select "*"
click at [204, 78] on select "***** ******** ***** ***** *** **** **** ****** ********* ******* ******** ****…" at bounding box center [225, 66] width 42 height 22
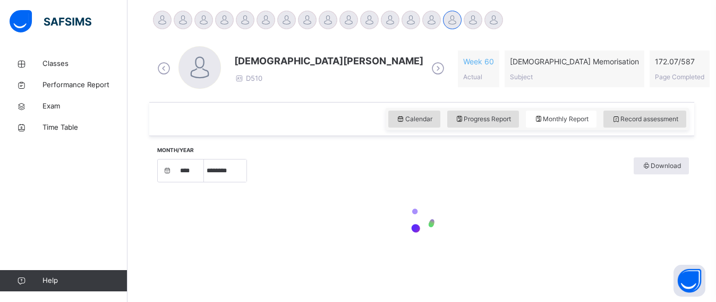
scroll to position [267, 0]
click at [231, 189] on div at bounding box center [422, 220] width 534 height 66
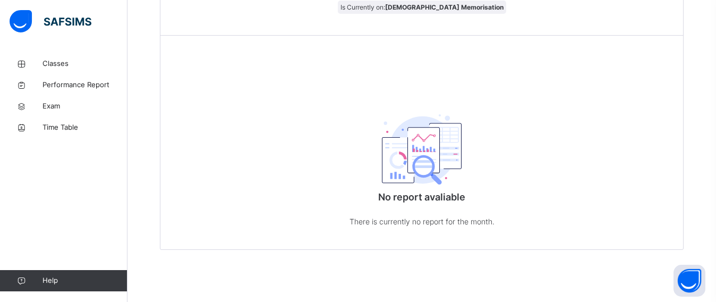
scroll to position [583, 0]
click at [231, 189] on div "No report avaliable There is currently no report for the month." at bounding box center [421, 166] width 522 height 164
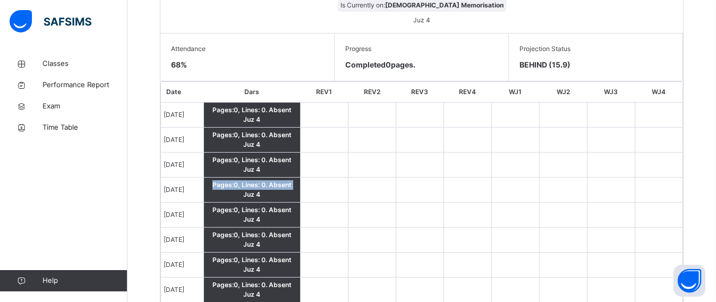
click at [231, 189] on td "Pages: 0 , Lines: 0 . Absent Juz 4" at bounding box center [251, 189] width 97 height 25
click at [383, 170] on td at bounding box center [372, 164] width 48 height 25
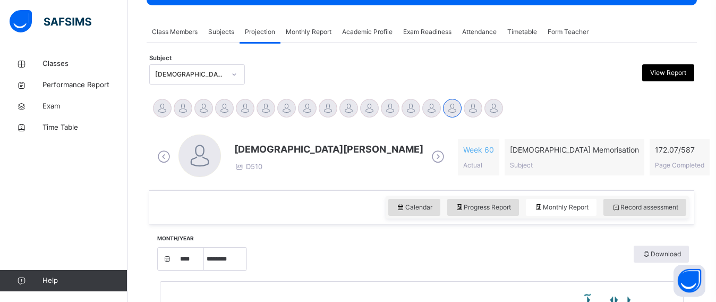
scroll to position [79, 0]
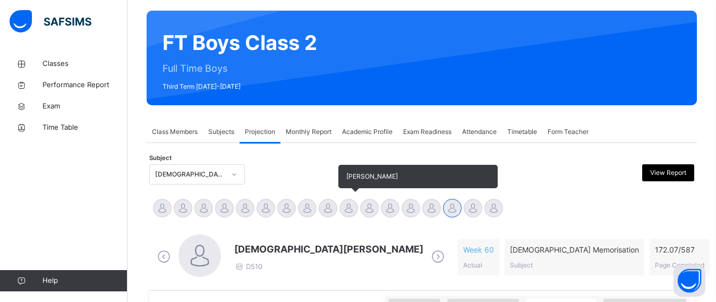
click at [354, 208] on div at bounding box center [348, 208] width 19 height 19
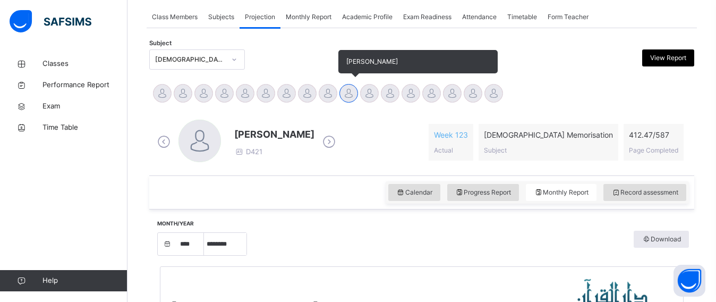
scroll to position [105, 0]
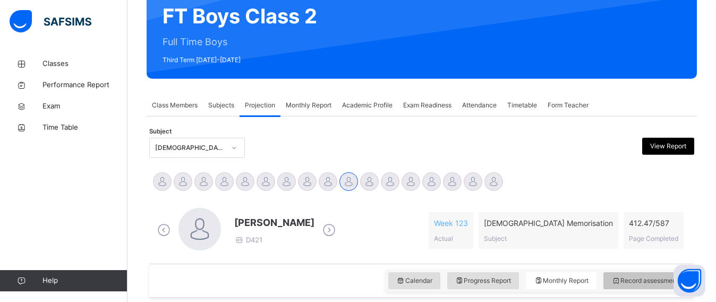
click at [626, 286] on div "Record assessment" at bounding box center [644, 280] width 83 height 17
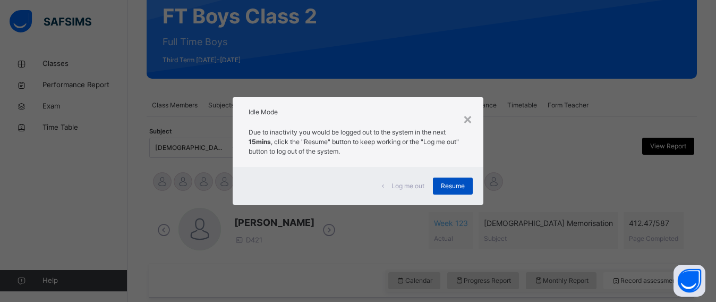
click at [449, 191] on div "Resume" at bounding box center [453, 185] width 40 height 17
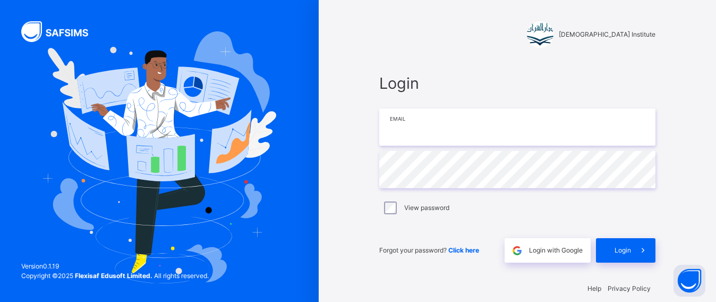
type input "**********"
